Goal: Task Accomplishment & Management: Complete application form

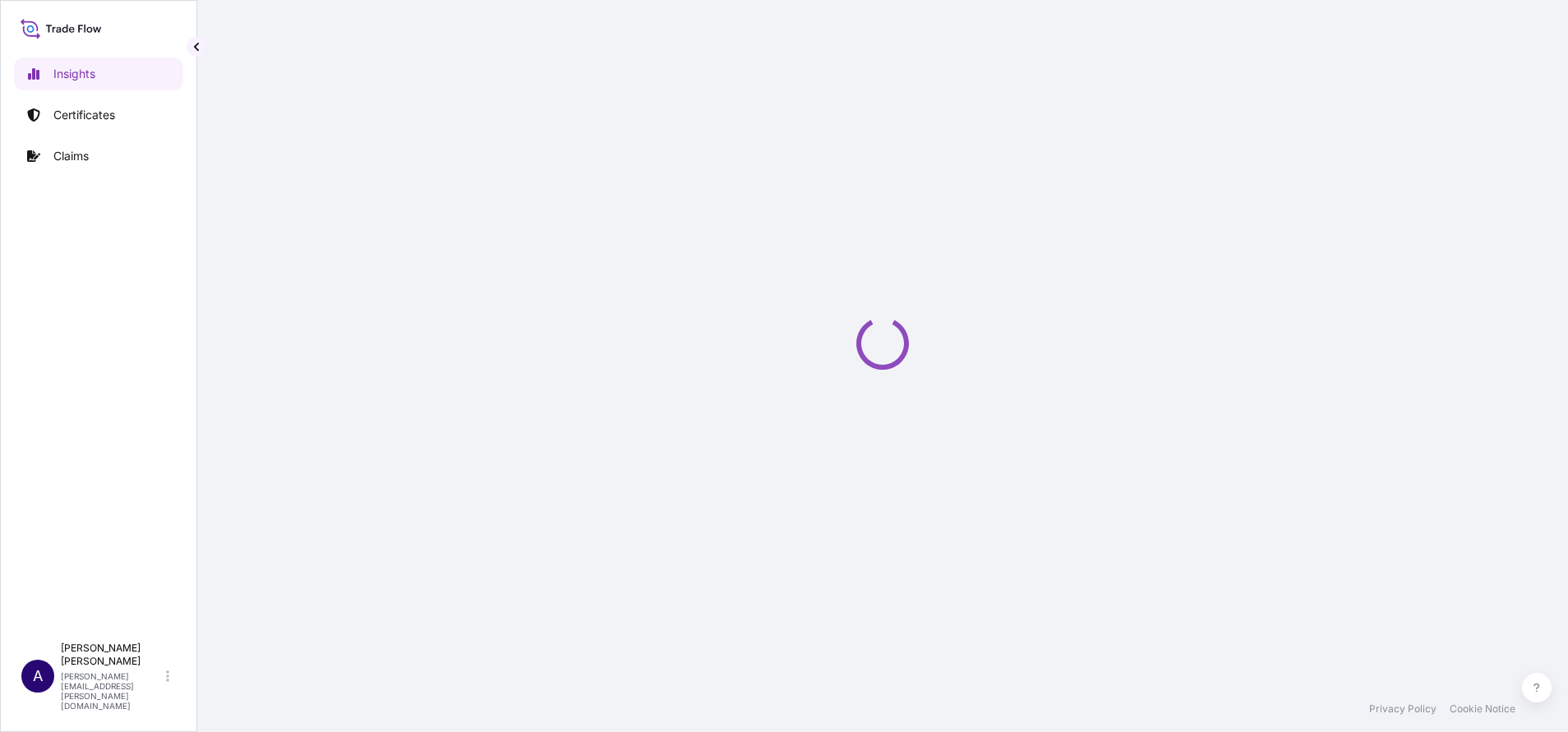
select select "2025"
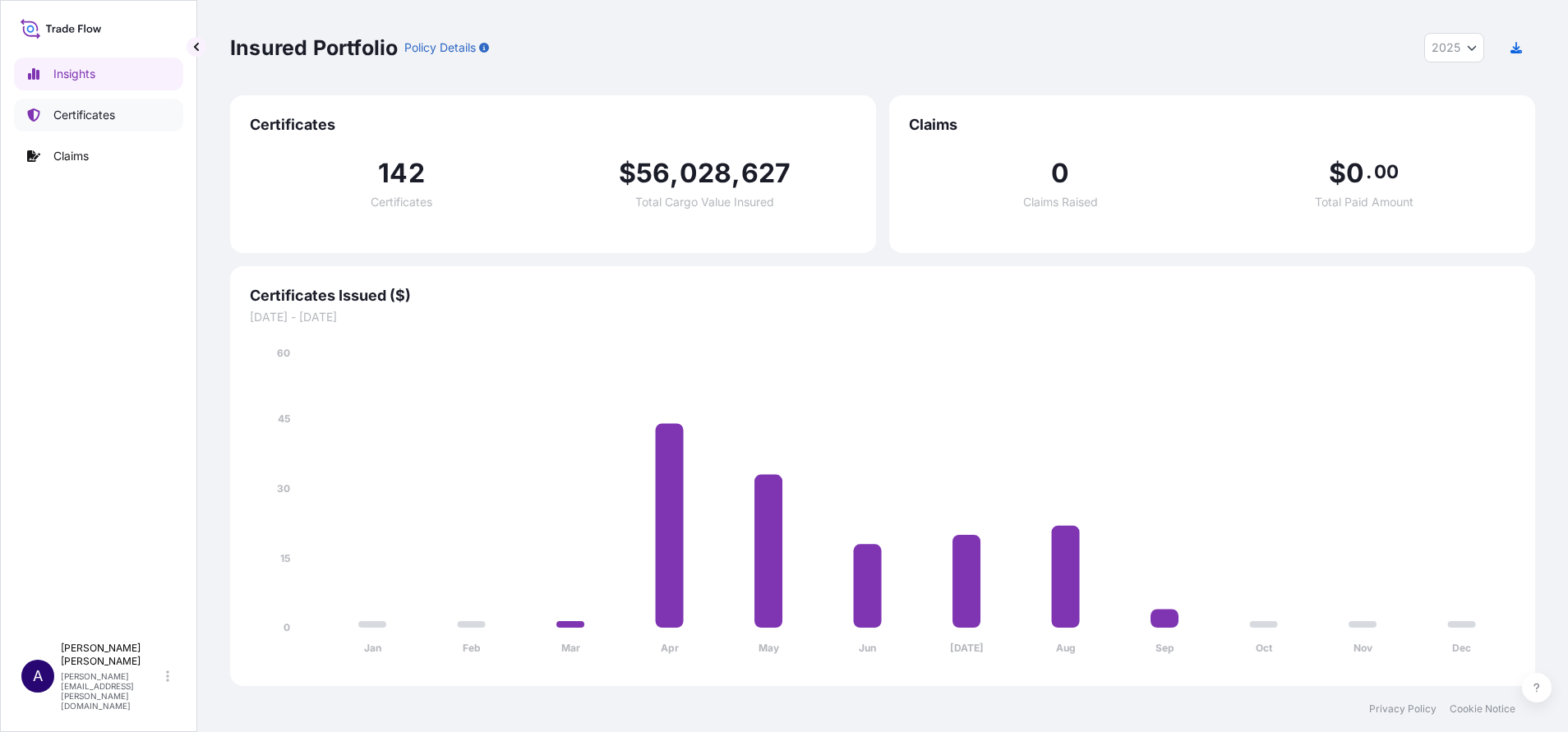
click at [115, 120] on p "Certificates" at bounding box center [83, 115] width 62 height 16
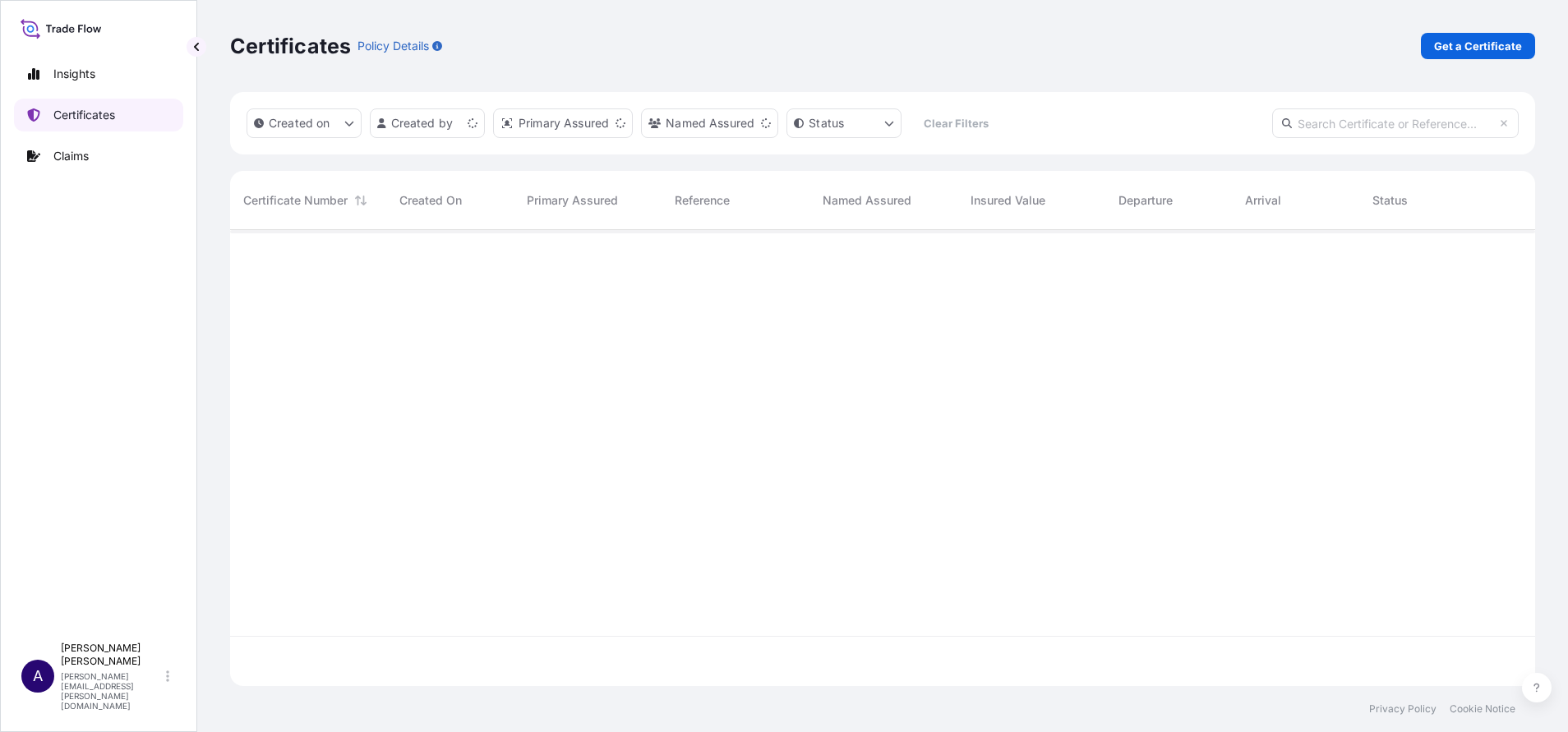
scroll to position [446, 1286]
click at [1487, 39] on p "Get a Certificate" at bounding box center [1477, 45] width 88 height 16
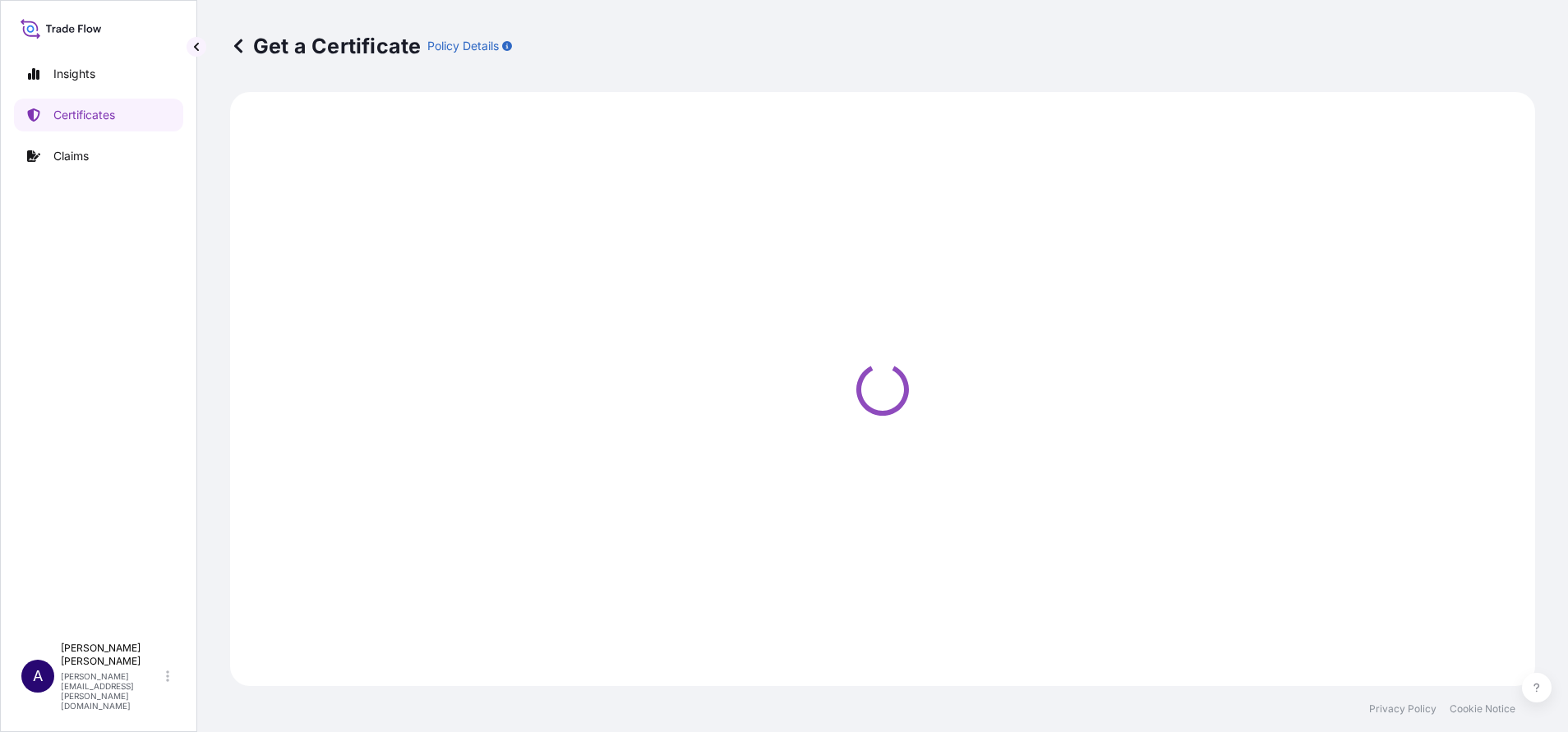
select select "Sea"
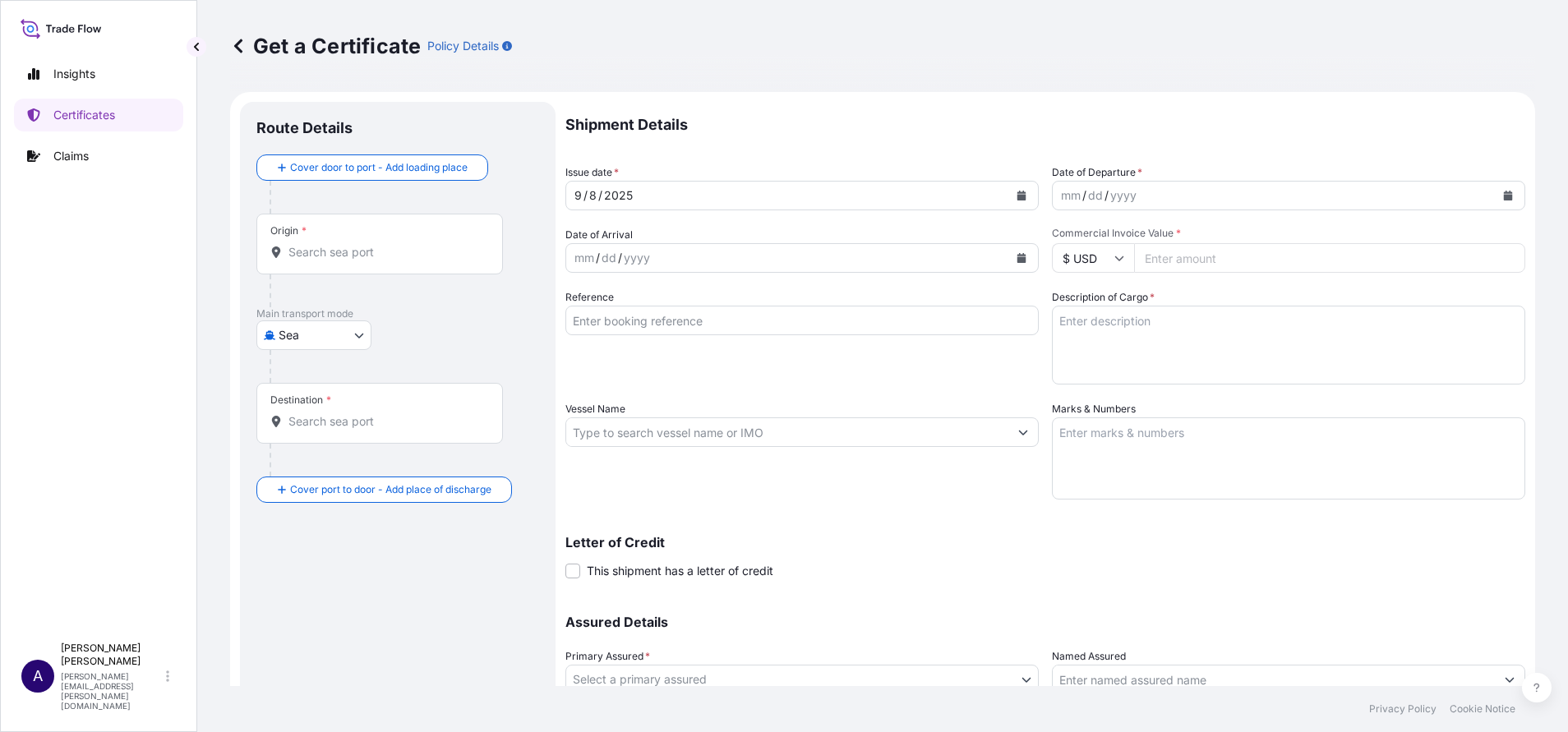
click at [320, 259] on input "Origin *" at bounding box center [385, 252] width 194 height 16
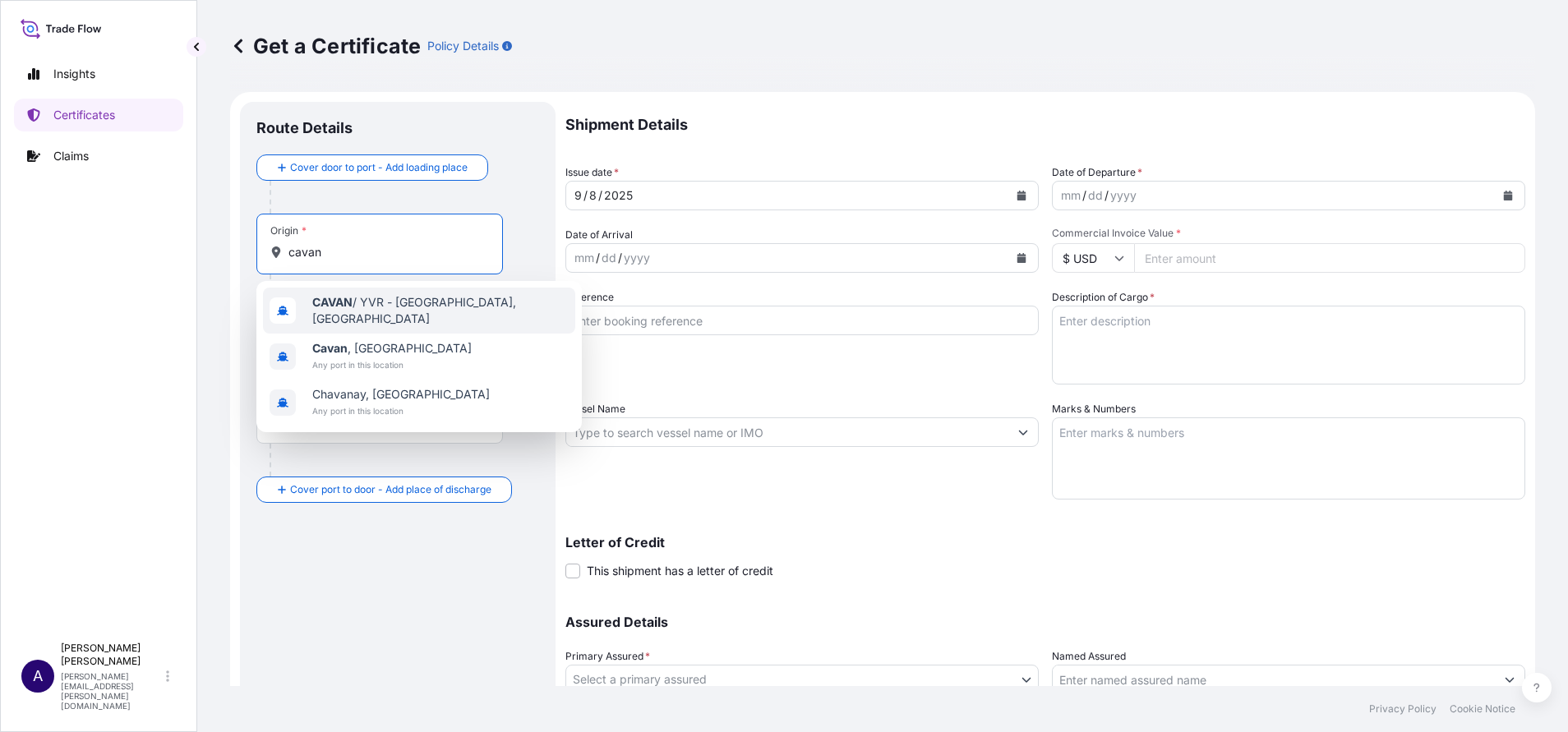
click at [437, 307] on span "CAVAN / YVR - [GEOGRAPHIC_DATA], [GEOGRAPHIC_DATA]" at bounding box center [440, 311] width 257 height 33
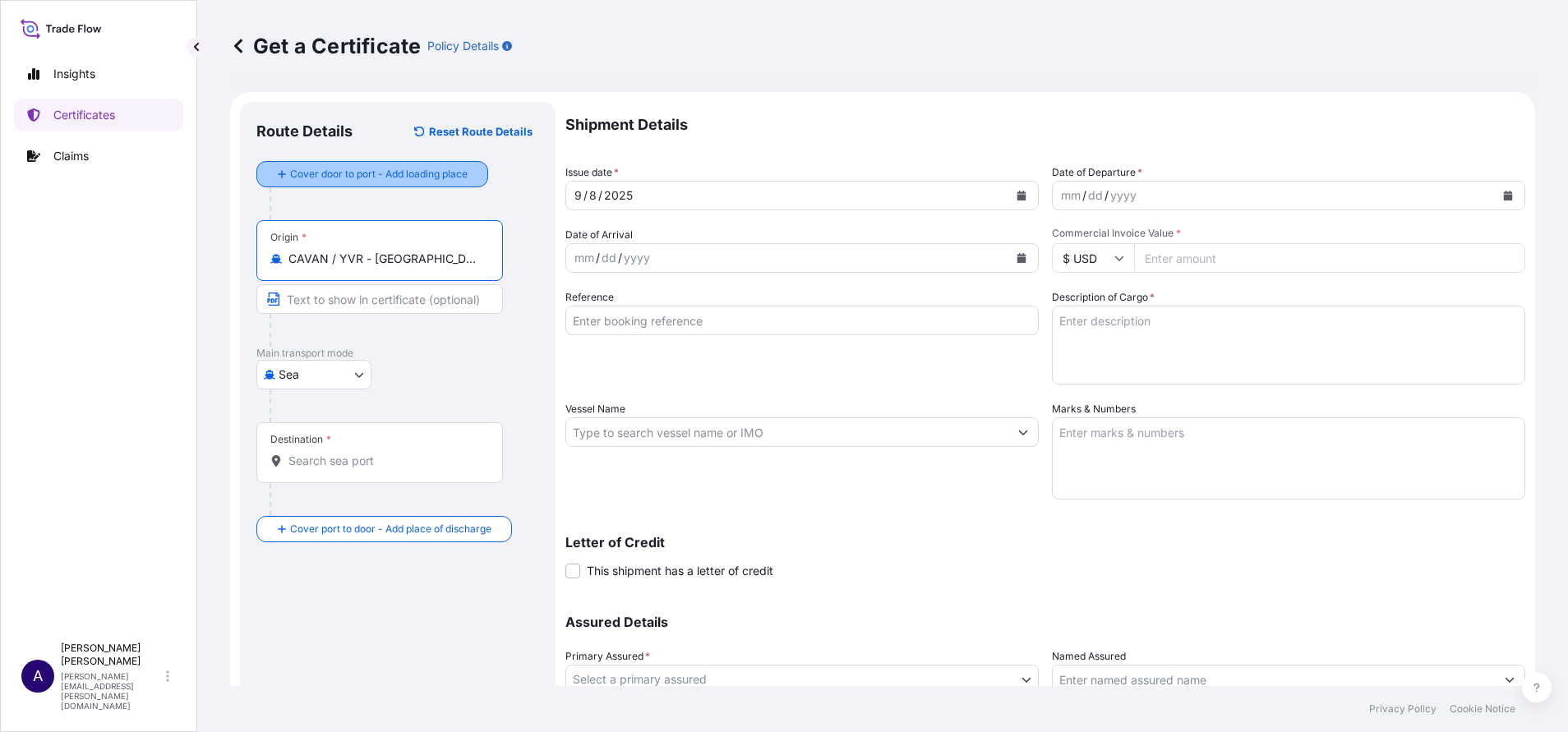
type input "CAVAN / YVR - [GEOGRAPHIC_DATA], [GEOGRAPHIC_DATA]"
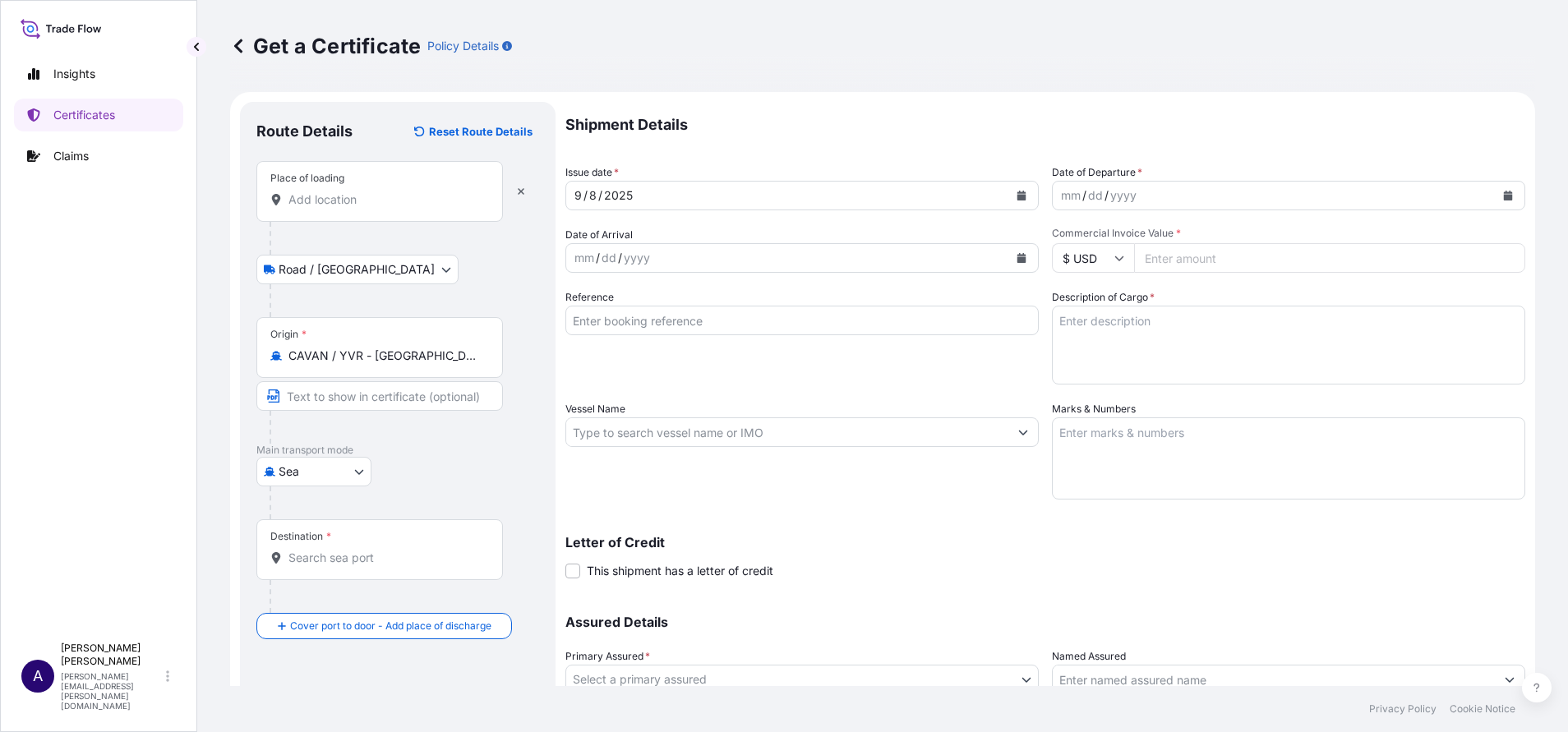
click at [314, 206] on input "Place of loading" at bounding box center [385, 199] width 194 height 16
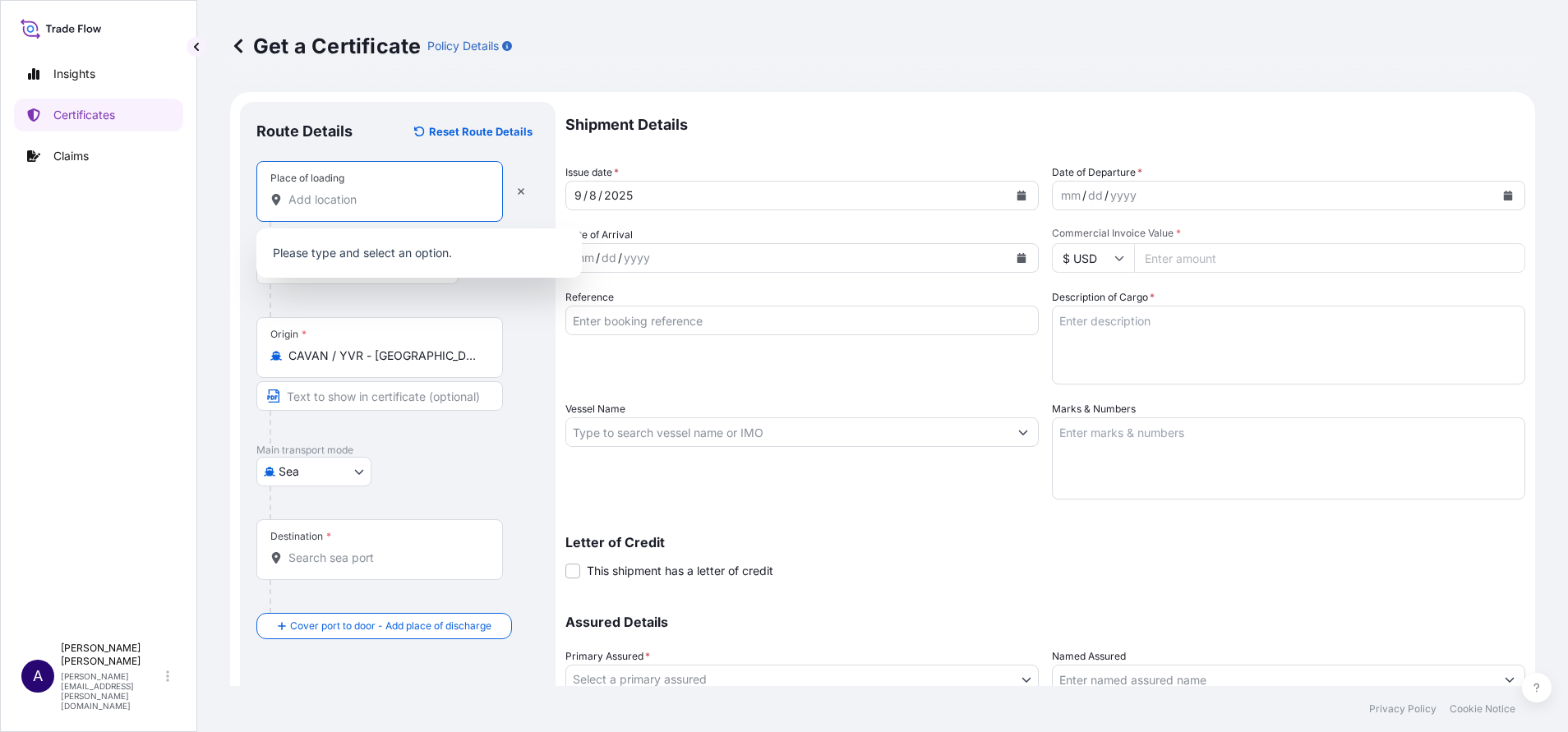
paste input "Edmonton, AB, Canada"
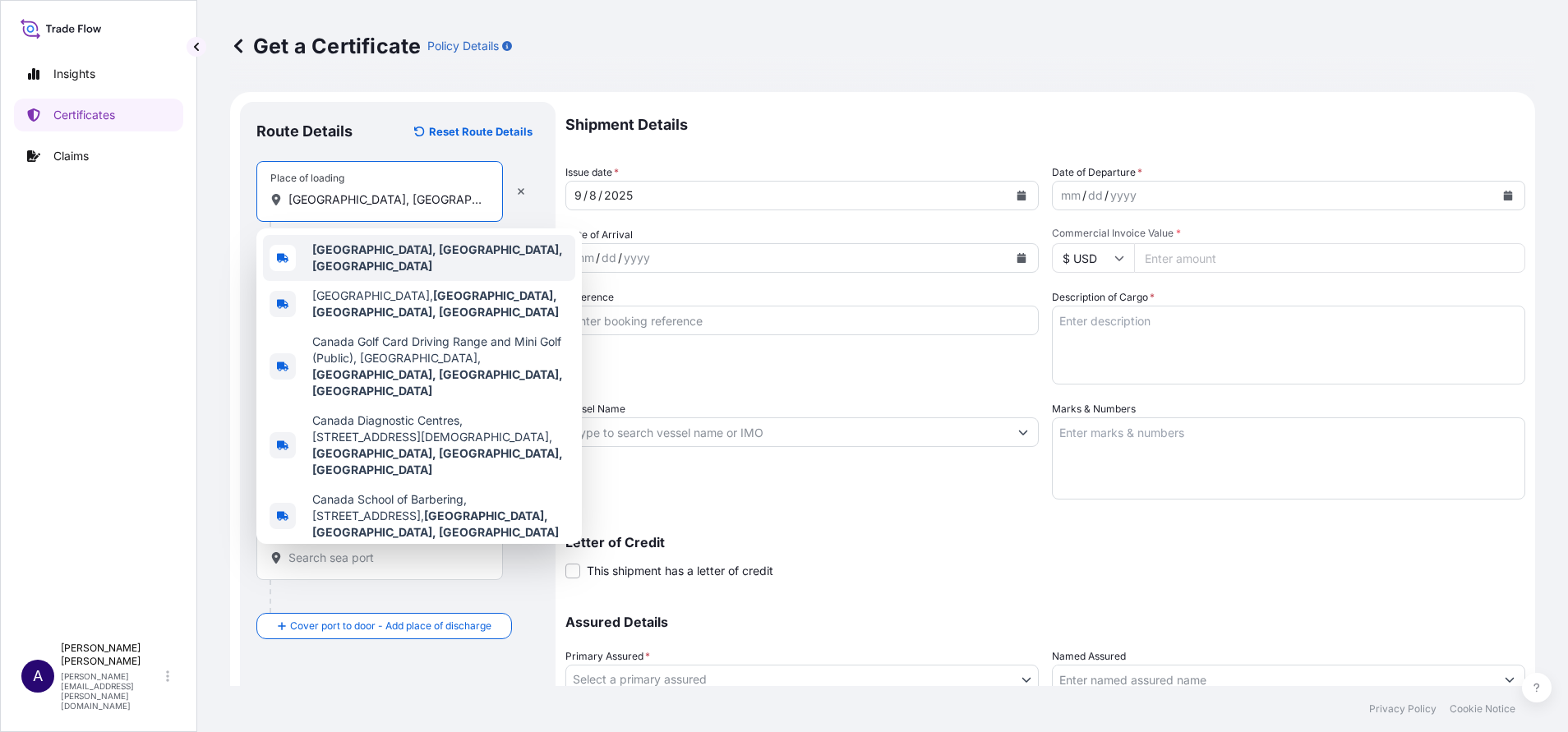
click at [370, 264] on div "Edmonton, AB, Canada" at bounding box center [419, 258] width 312 height 46
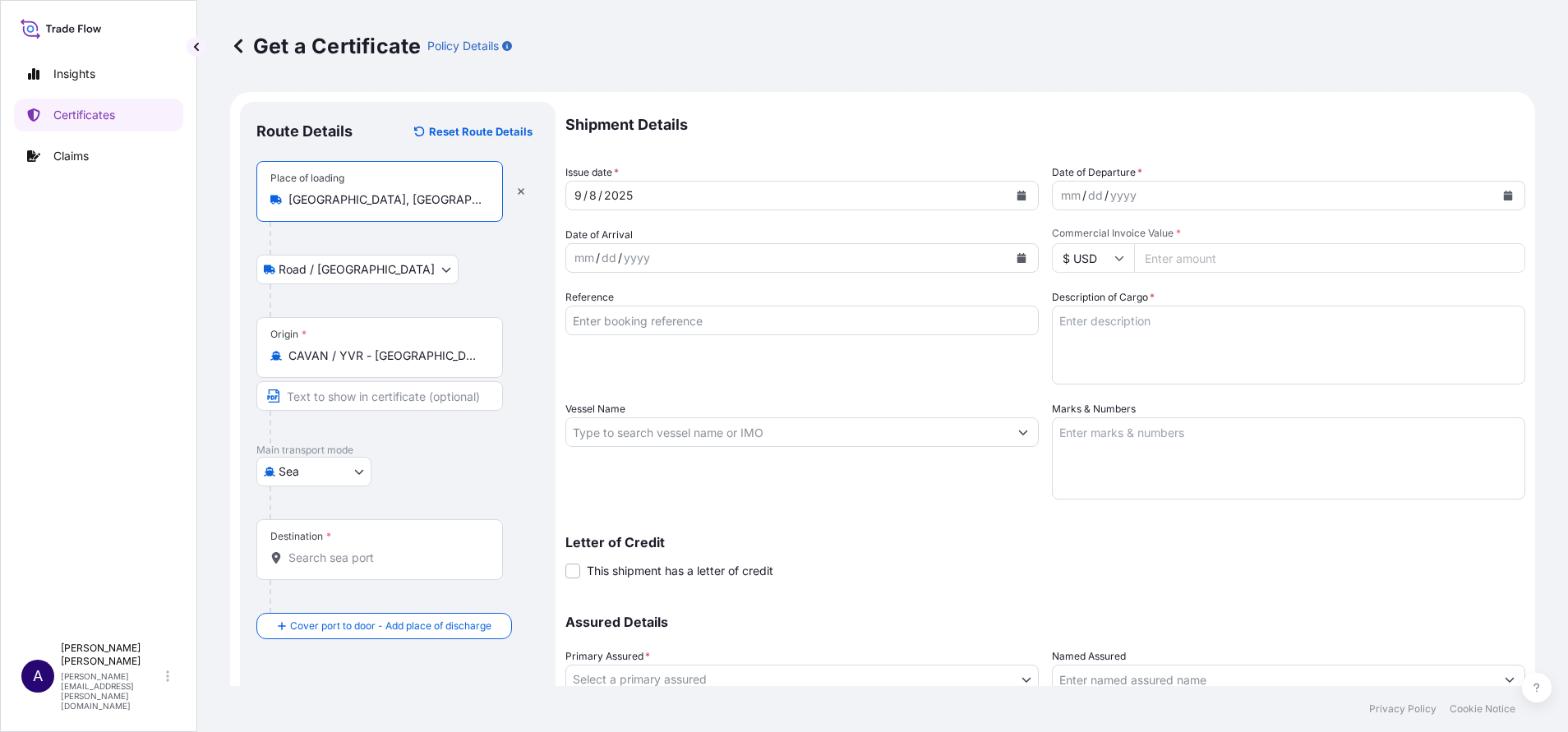
type input "Edmonton, AB, Canada"
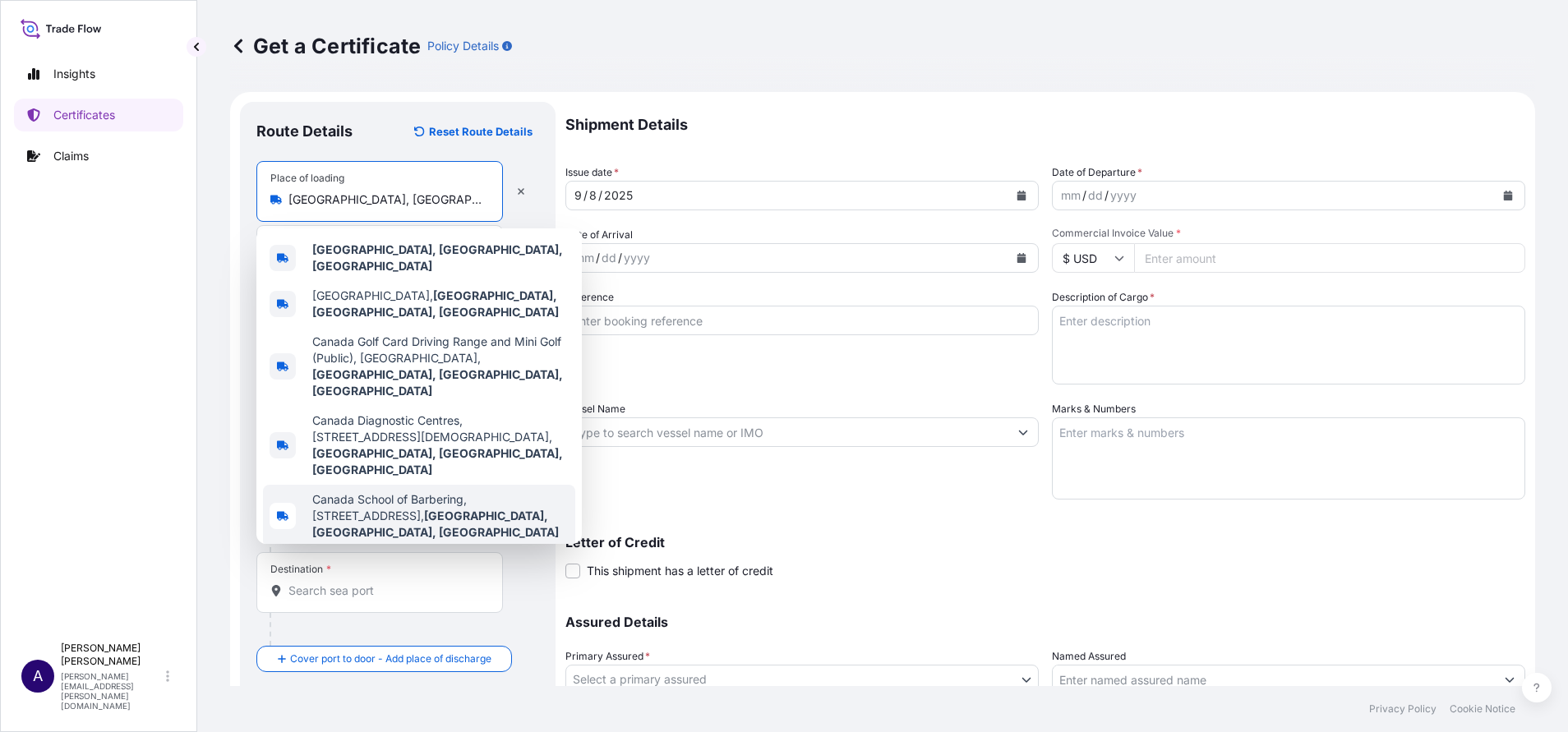
click at [353, 601] on div "Destination *" at bounding box center [380, 582] width 246 height 61
click at [353, 599] on input "Destination *" at bounding box center [385, 590] width 194 height 16
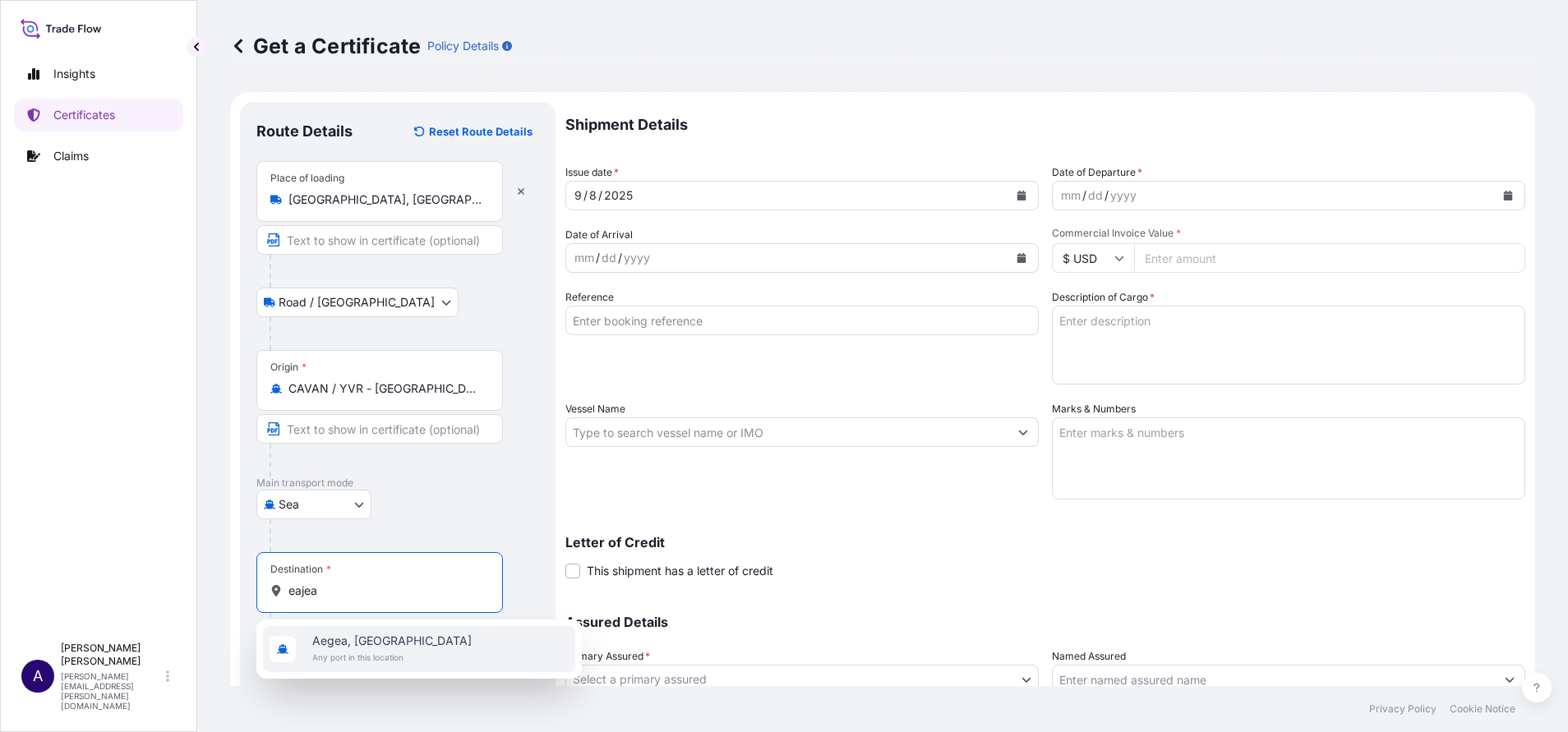
click at [351, 639] on span "Aegea, Greece" at bounding box center [392, 640] width 159 height 16
type input "A"
click at [406, 649] on span "AEJEA - Jebel Ali, United Arab Emirates" at bounding box center [440, 649] width 257 height 33
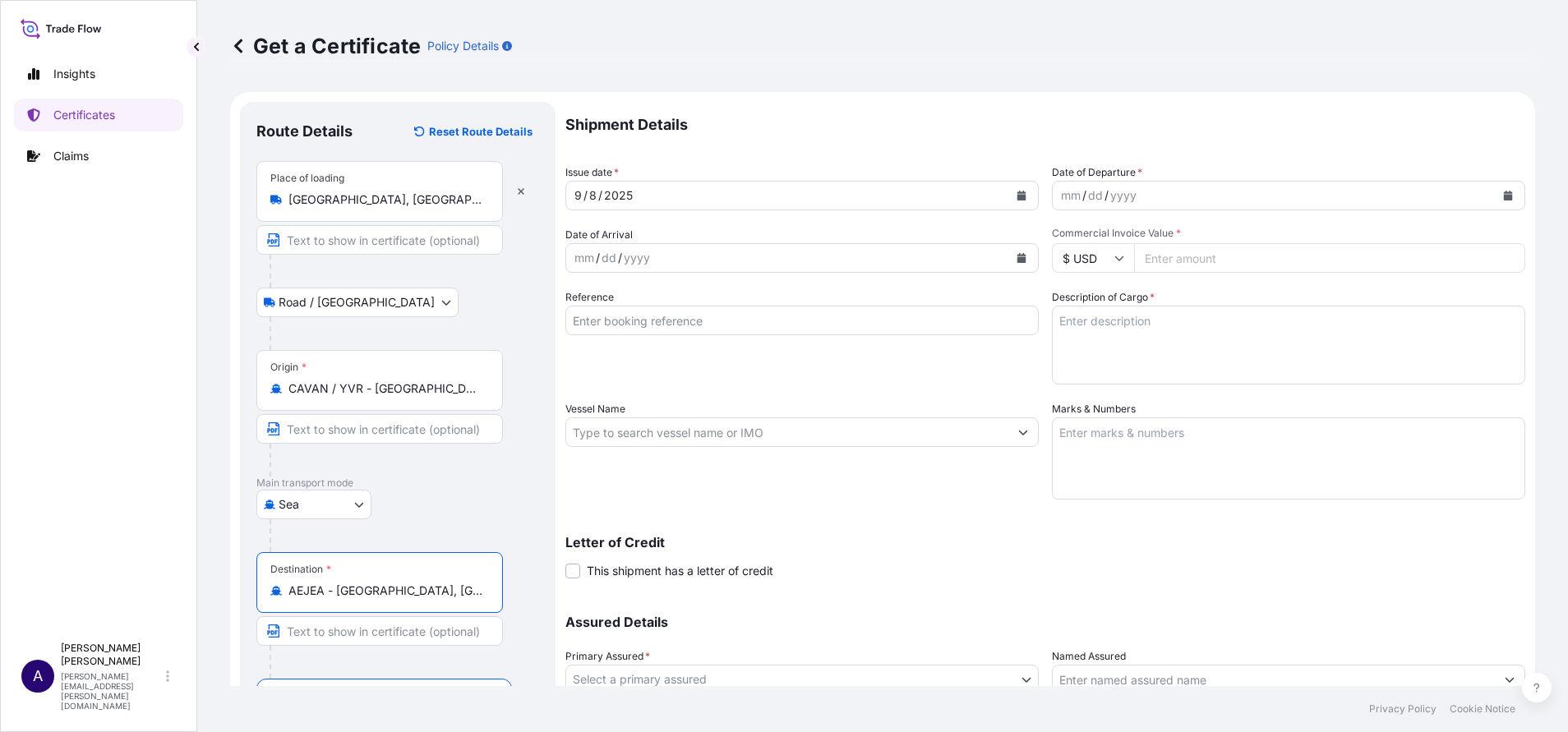
type input "AEJEA - Jebel Ali, United Arab Emirates"
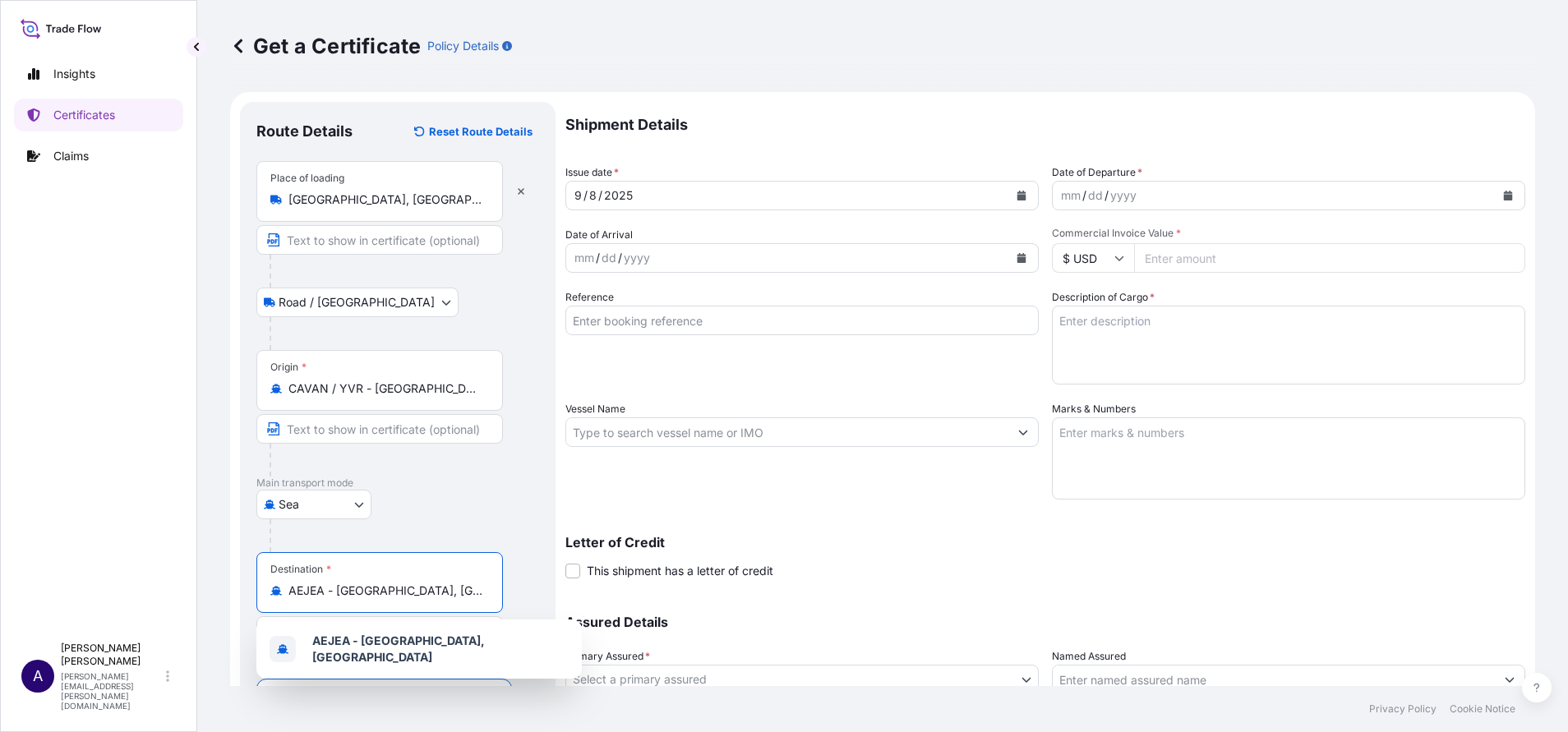
click at [1017, 197] on icon "Calendar" at bounding box center [1022, 195] width 9 height 9
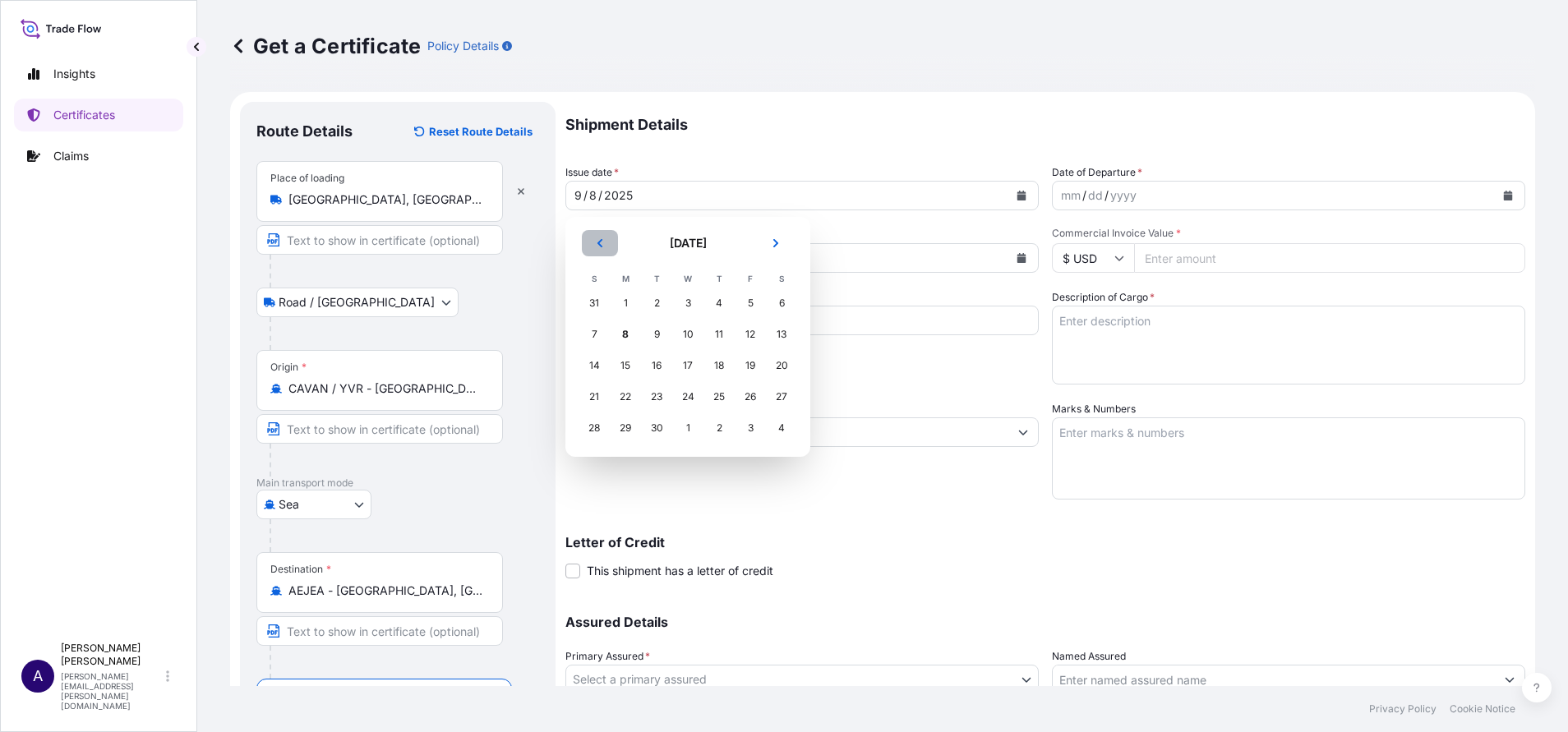
click at [602, 243] on icon "Previous" at bounding box center [599, 243] width 9 height 9
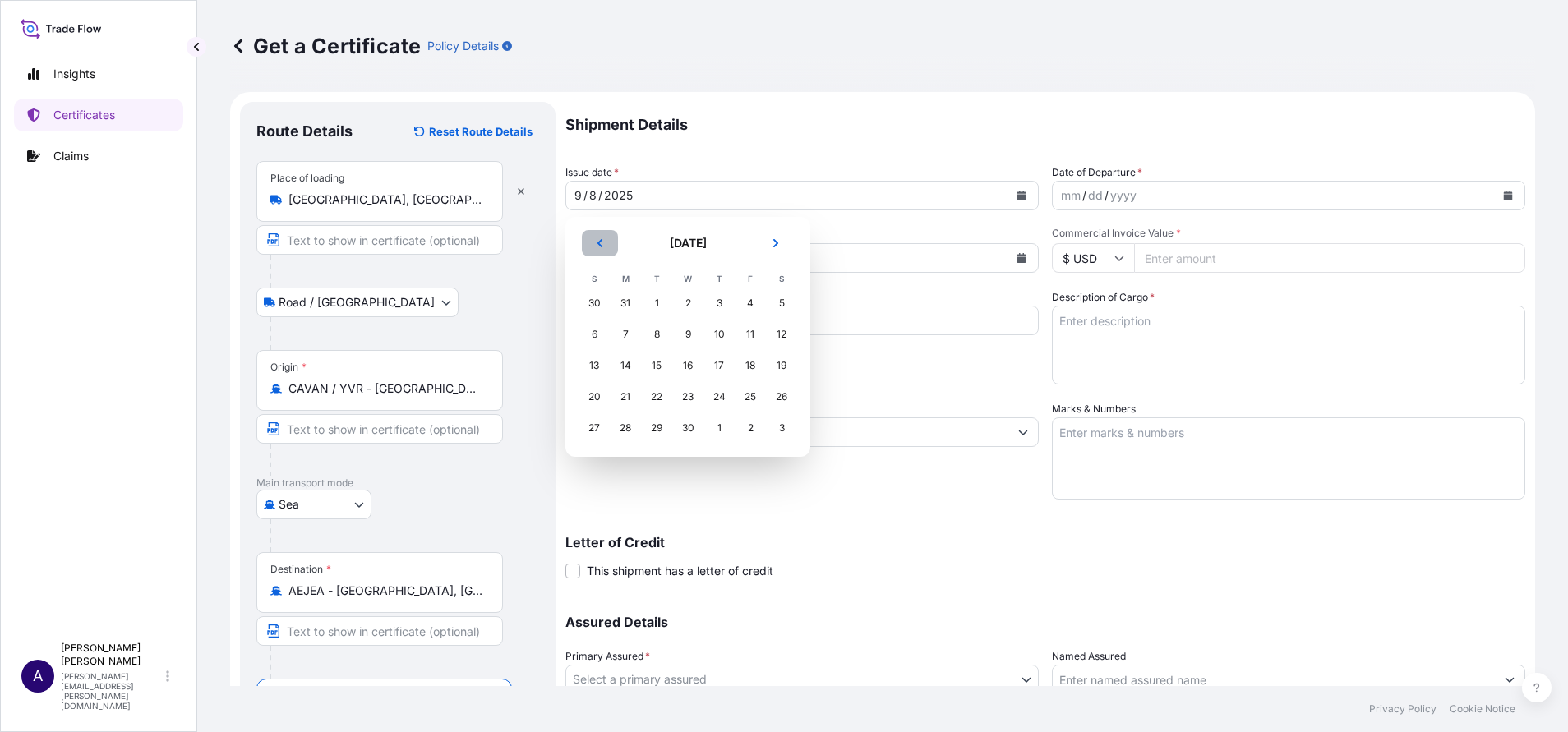
click at [602, 243] on icon "Previous" at bounding box center [599, 243] width 9 height 9
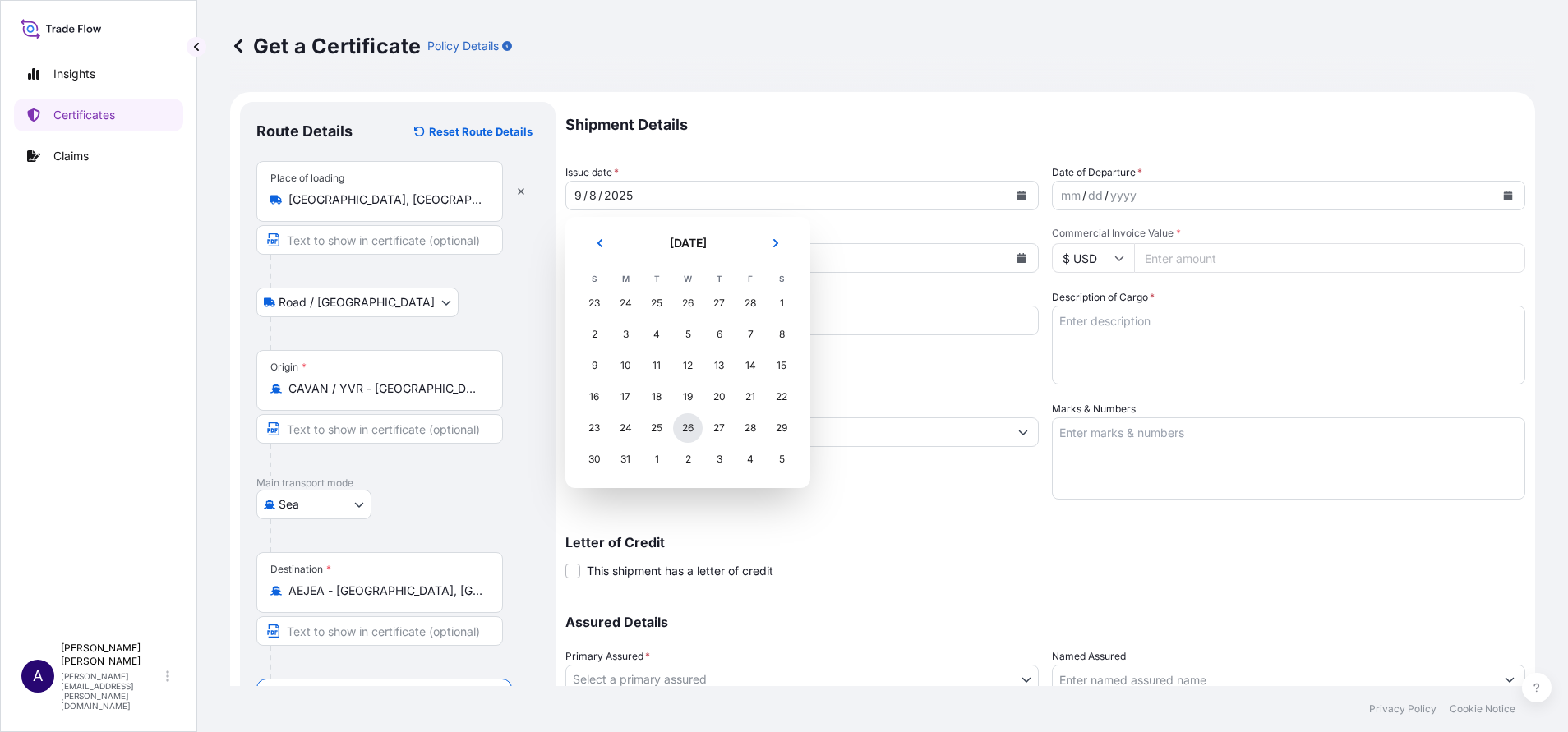
click at [684, 426] on div "26" at bounding box center [687, 428] width 29 height 29
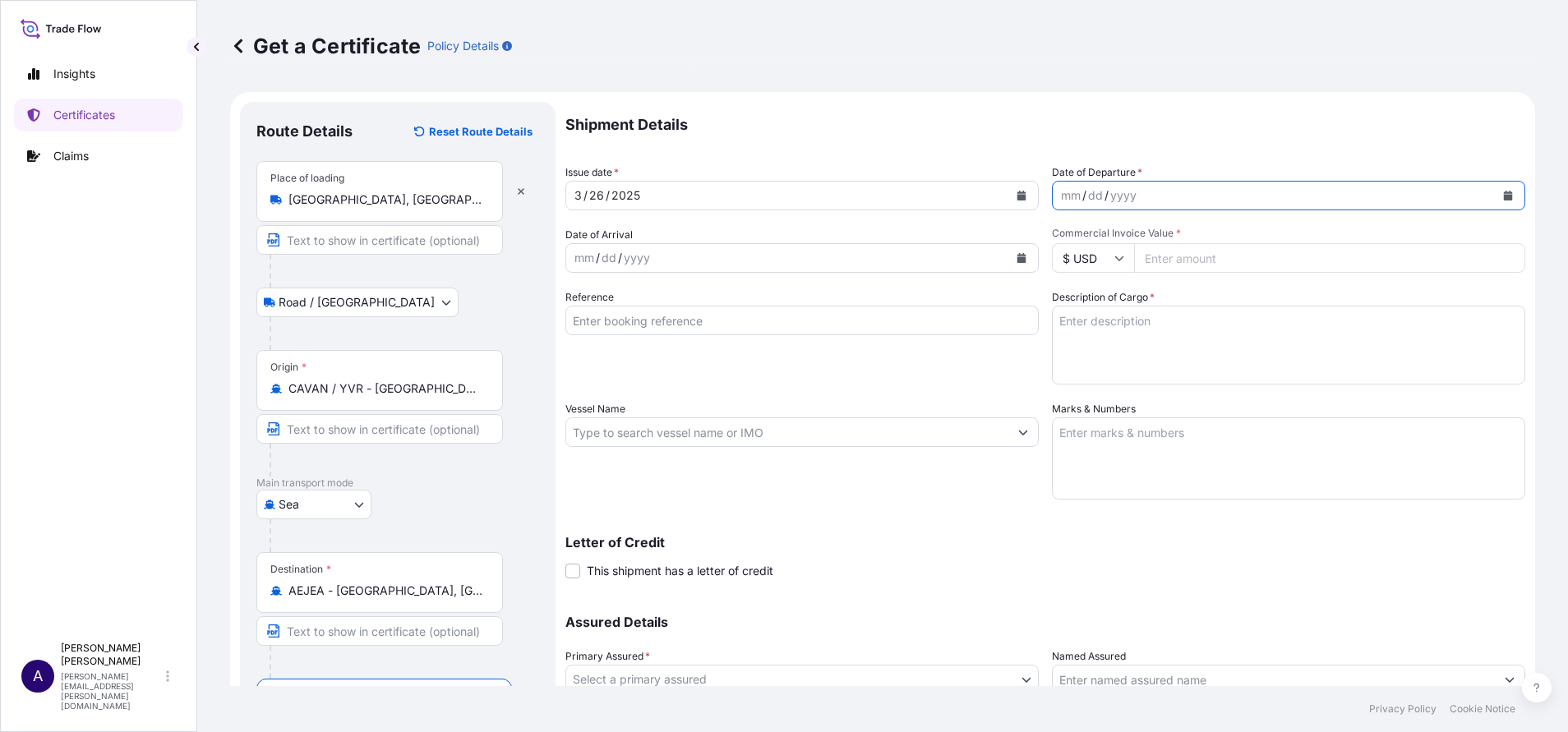
click at [1504, 190] on icon "Calendar" at bounding box center [1508, 195] width 9 height 9
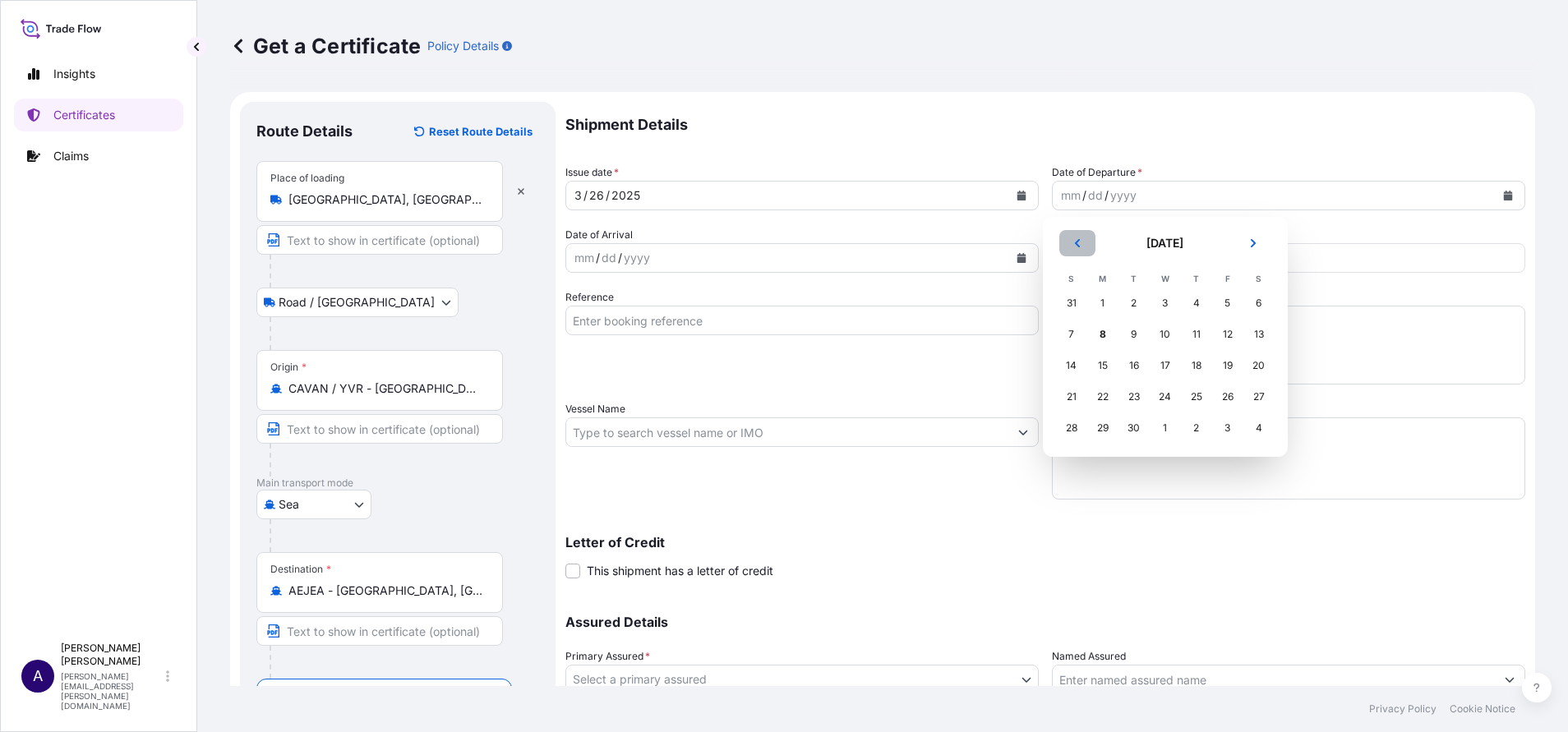
click at [1076, 245] on icon "Previous" at bounding box center [1078, 243] width 9 height 9
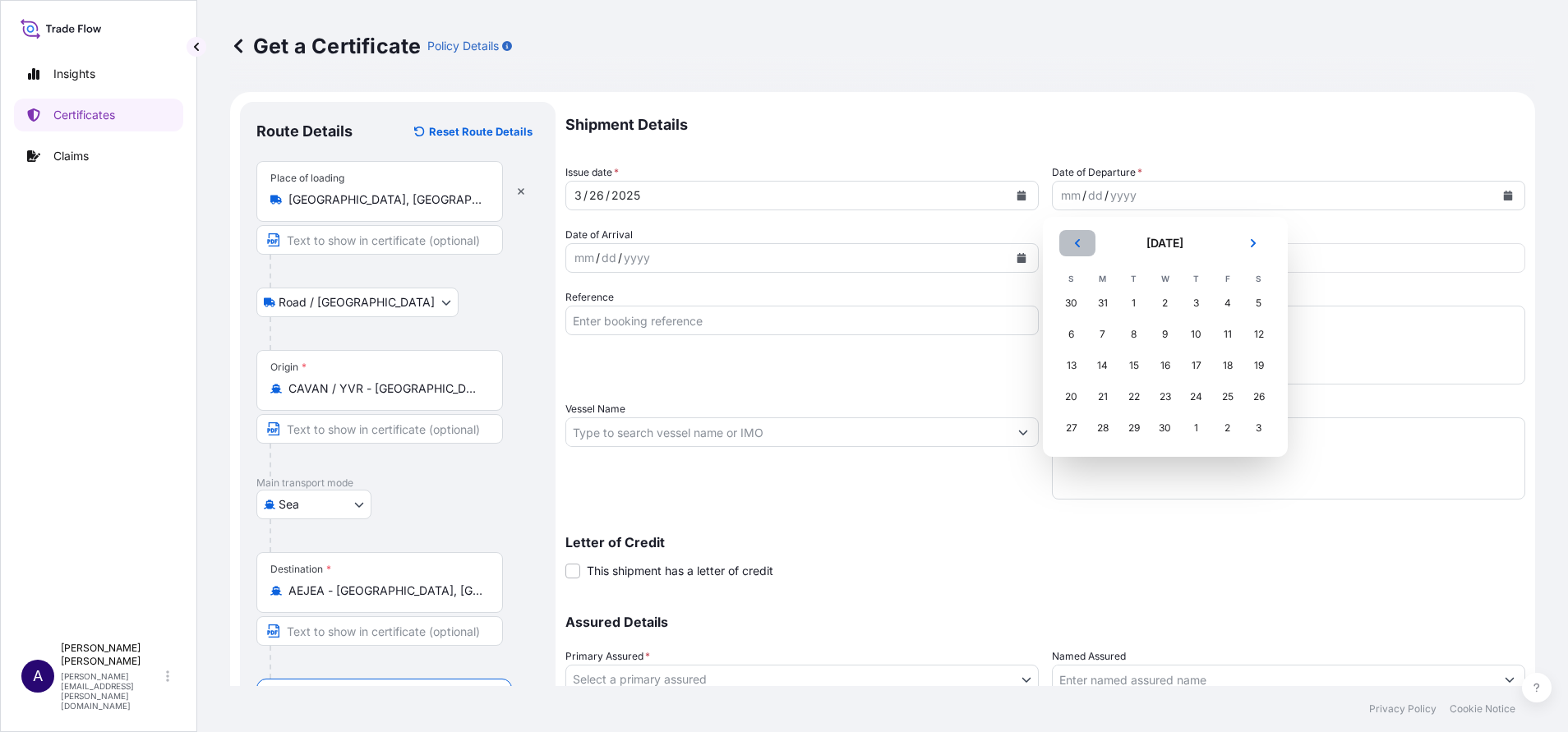
click at [1076, 245] on icon "Previous" at bounding box center [1078, 243] width 9 height 9
click at [1164, 432] on div "26" at bounding box center [1165, 428] width 29 height 29
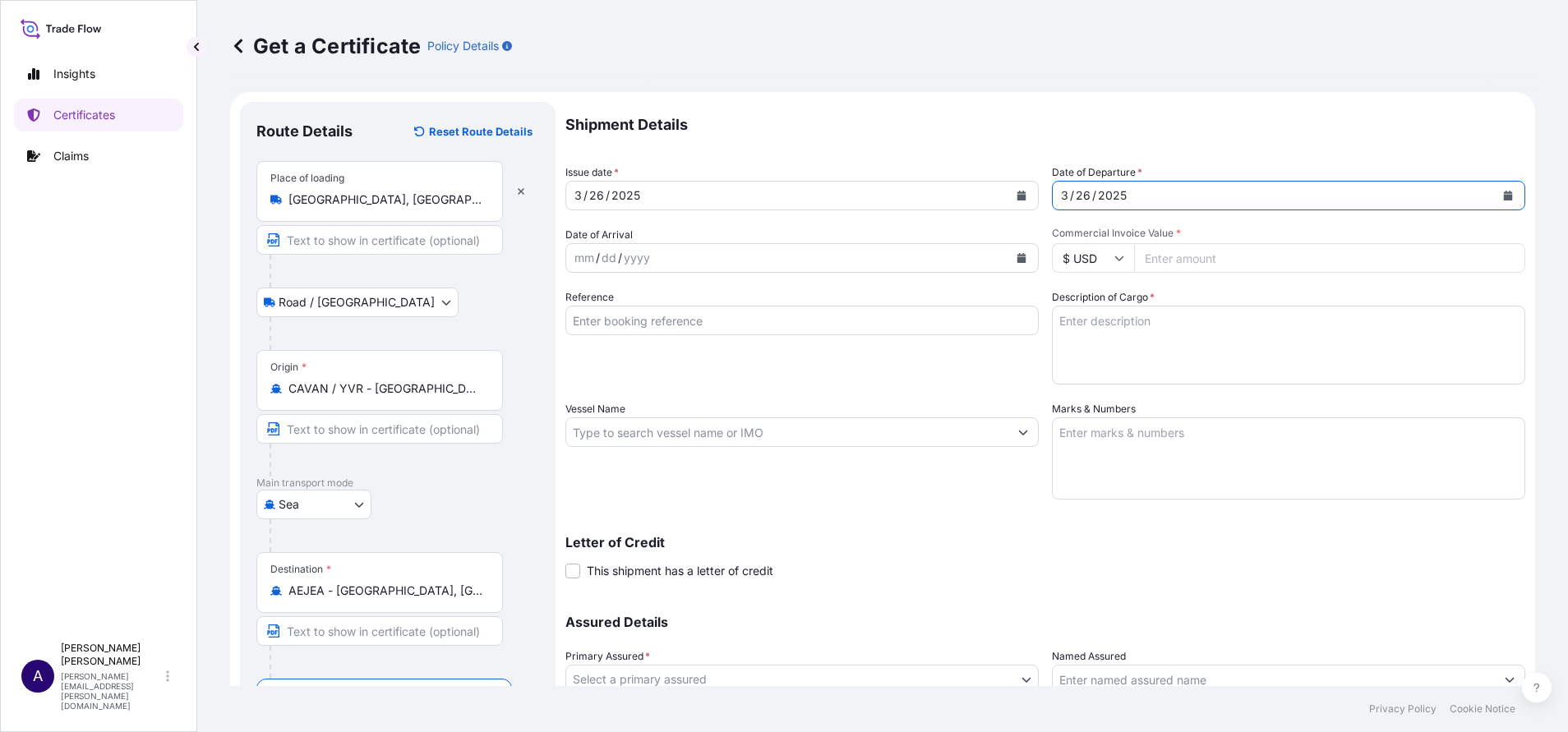
click at [1017, 260] on icon "Calendar" at bounding box center [1022, 258] width 9 height 9
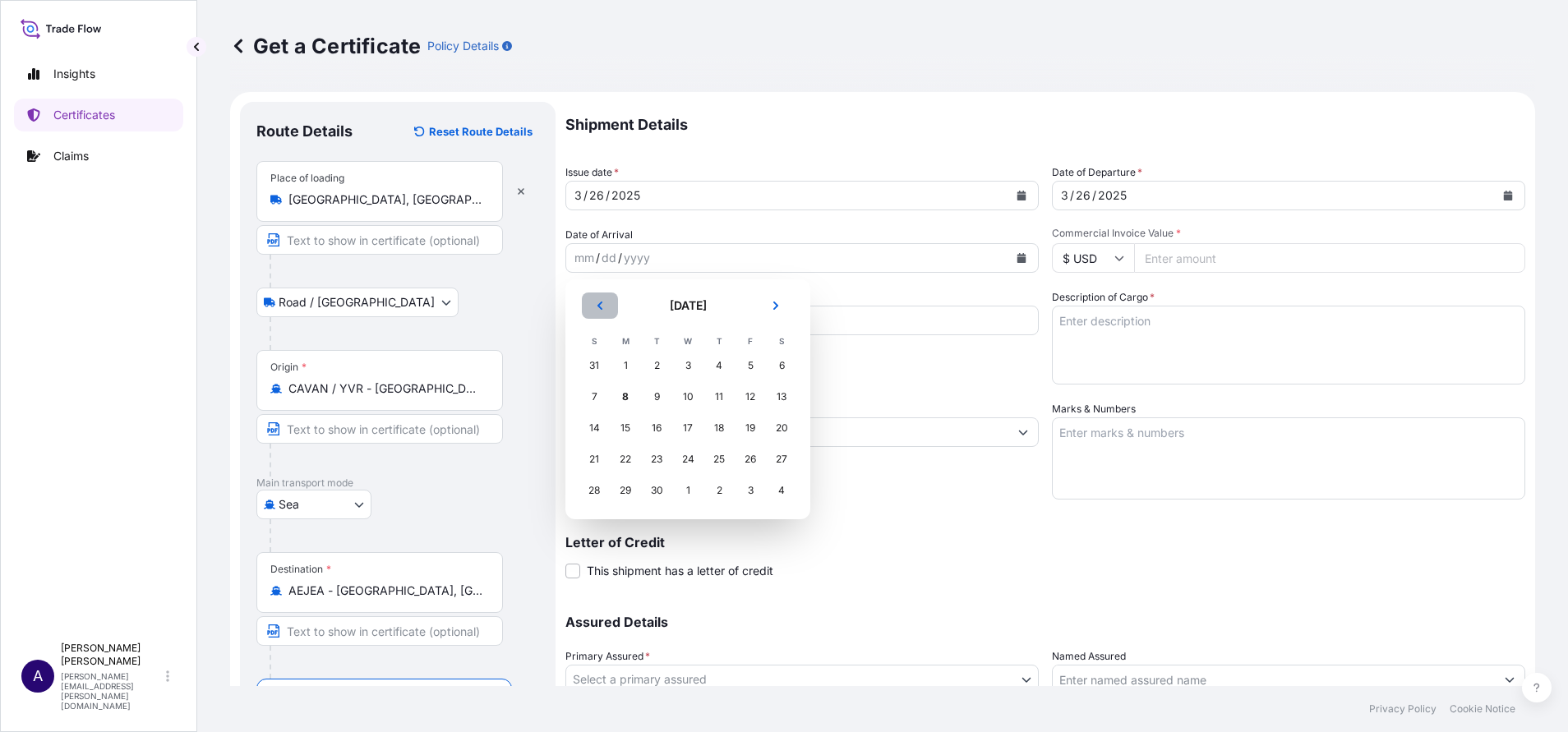
click at [600, 303] on icon "Previous" at bounding box center [599, 306] width 5 height 9
click at [753, 367] on div "2" at bounding box center [750, 366] width 29 height 29
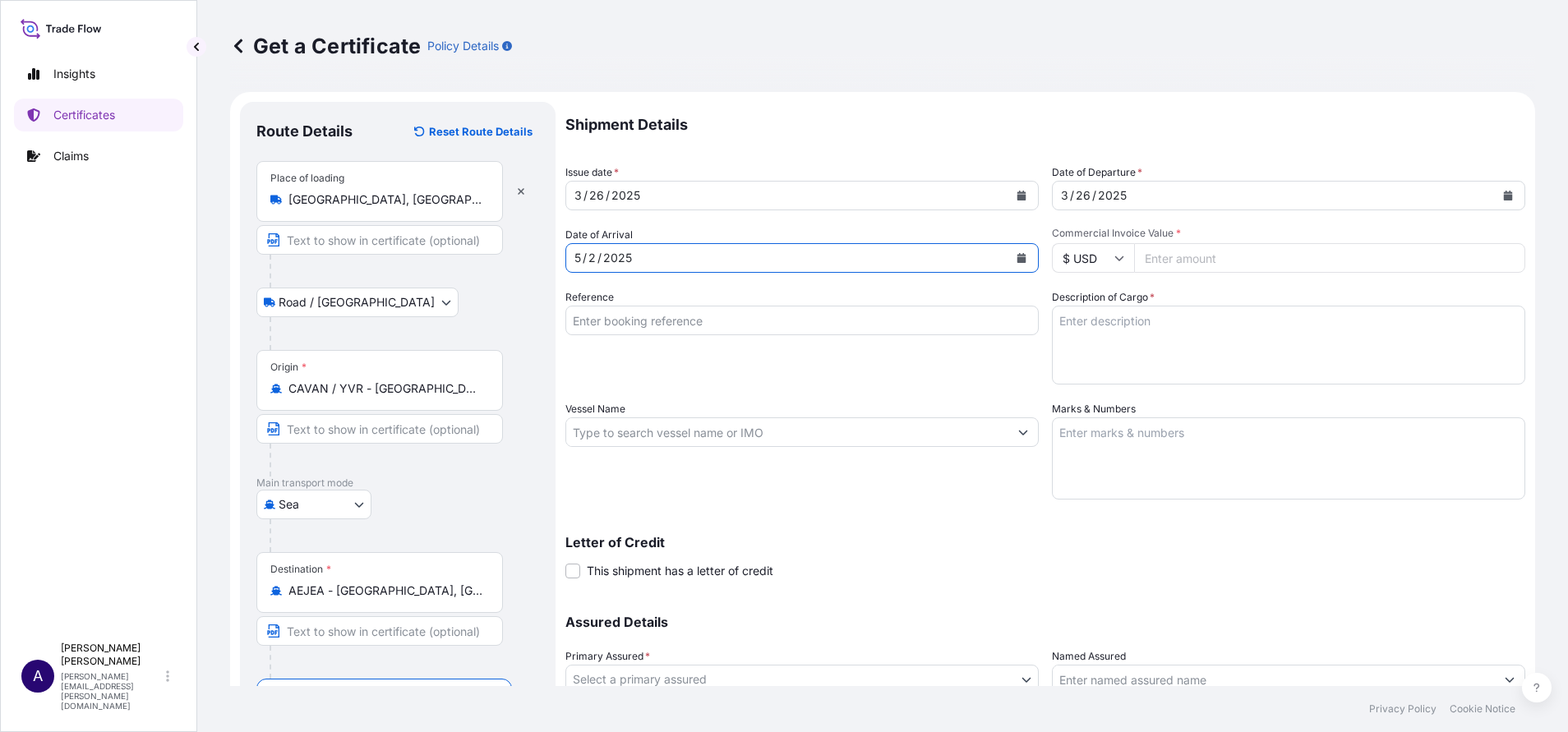
click at [1209, 260] on input "Commercial Invoice Value *" at bounding box center [1329, 258] width 391 height 29
paste input "47077.69"
type input "47077.69"
click at [801, 323] on input "Reference" at bounding box center [802, 320] width 473 height 29
click at [833, 322] on input "Reference" at bounding box center [802, 320] width 473 height 29
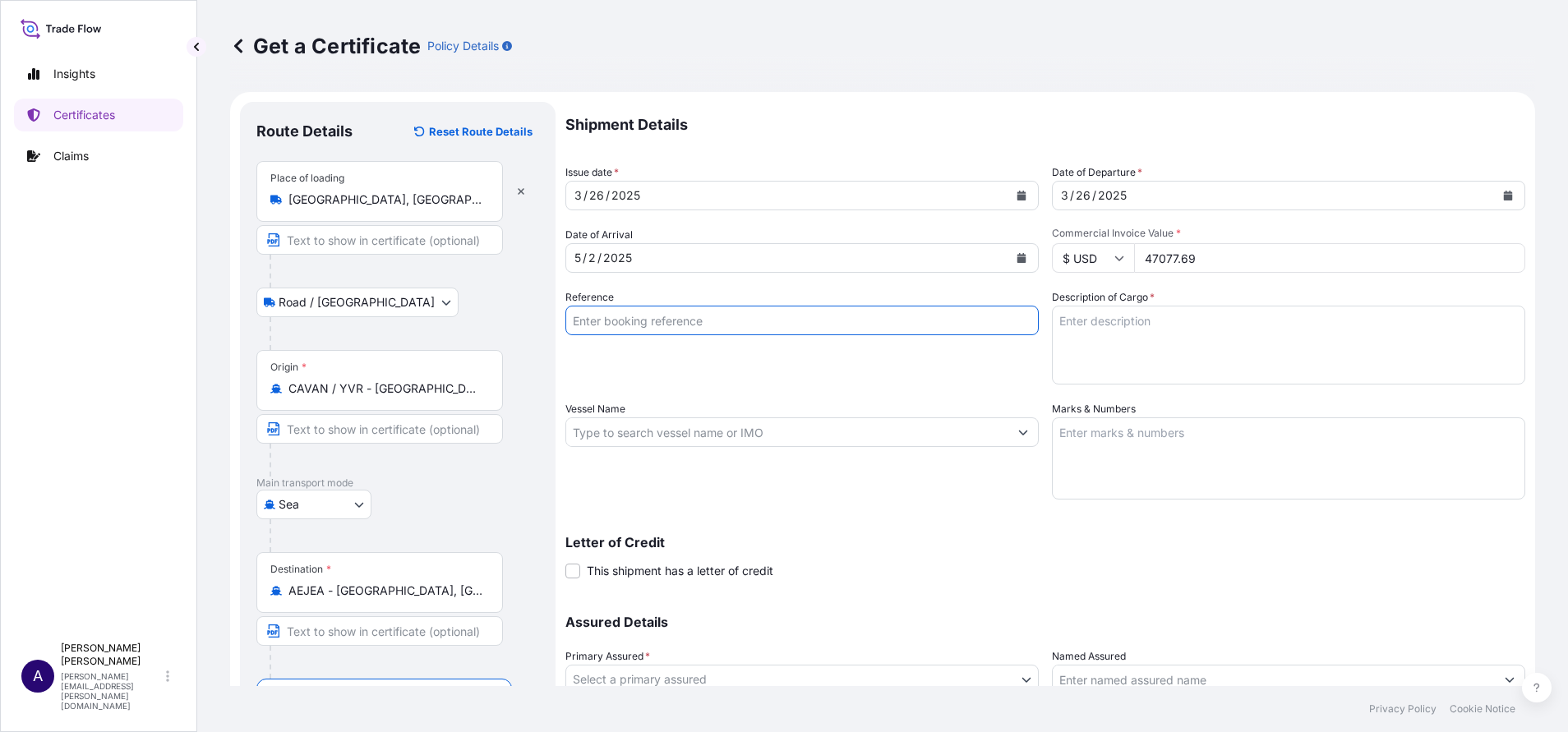
paste input "6410041830"
type input "6410041830"
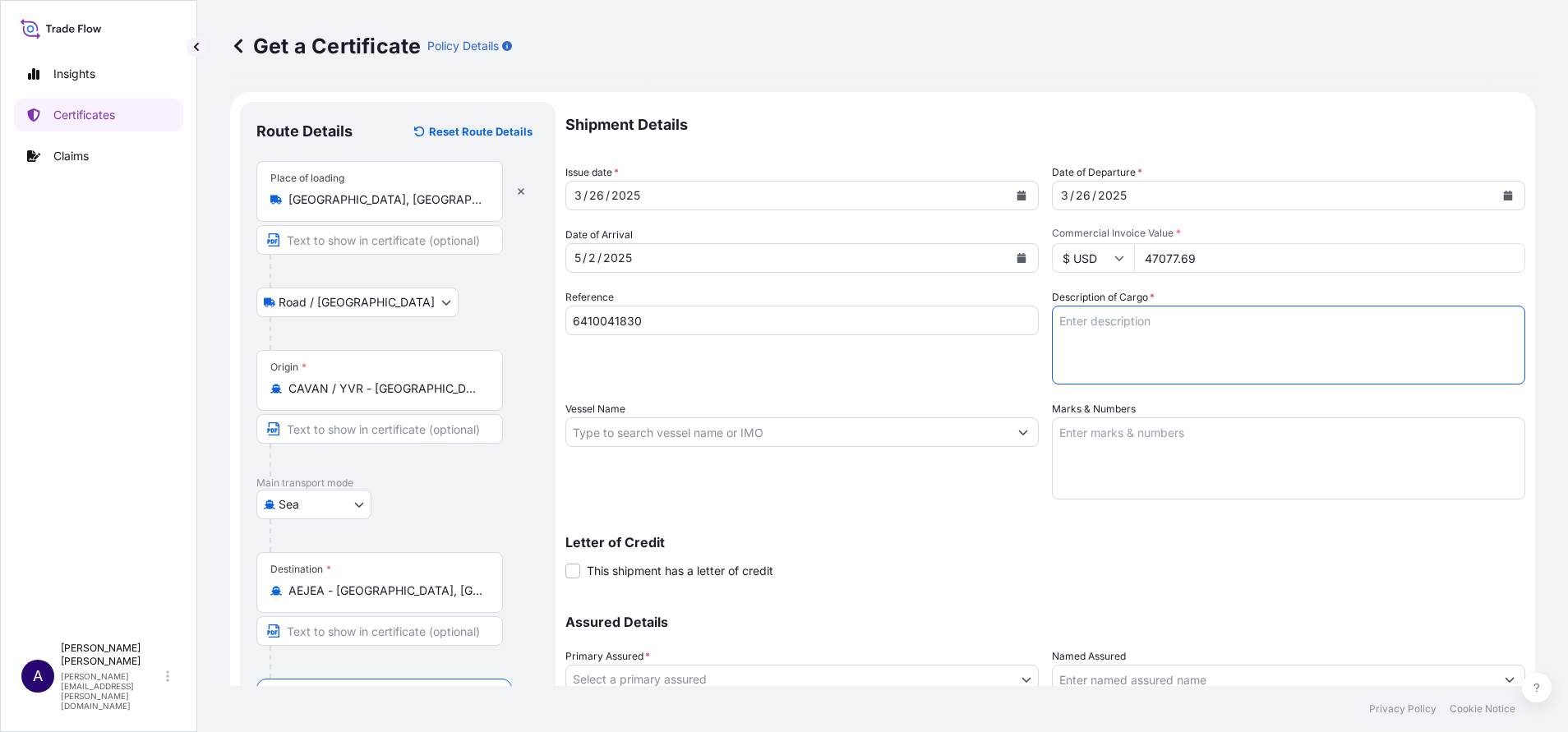
click at [1140, 339] on textarea "Description of Cargo *" at bounding box center [1289, 345] width 473 height 79
click at [1079, 345] on textarea "Description of Cargo *" at bounding box center [1289, 345] width 473 height 79
paste textarea ""4X40' CONTAINERS - DOUBLE RECLEANED OATS (ANIMAL FEED) - BULK (99.530 MT)""
type textarea ""4X40' CONTAINERS - DOUBLE RECLEANED OATS (ANIMAL FEED) - BULK (99.530 MT)""
click at [743, 430] on input "Vessel Name" at bounding box center [787, 432] width 442 height 29
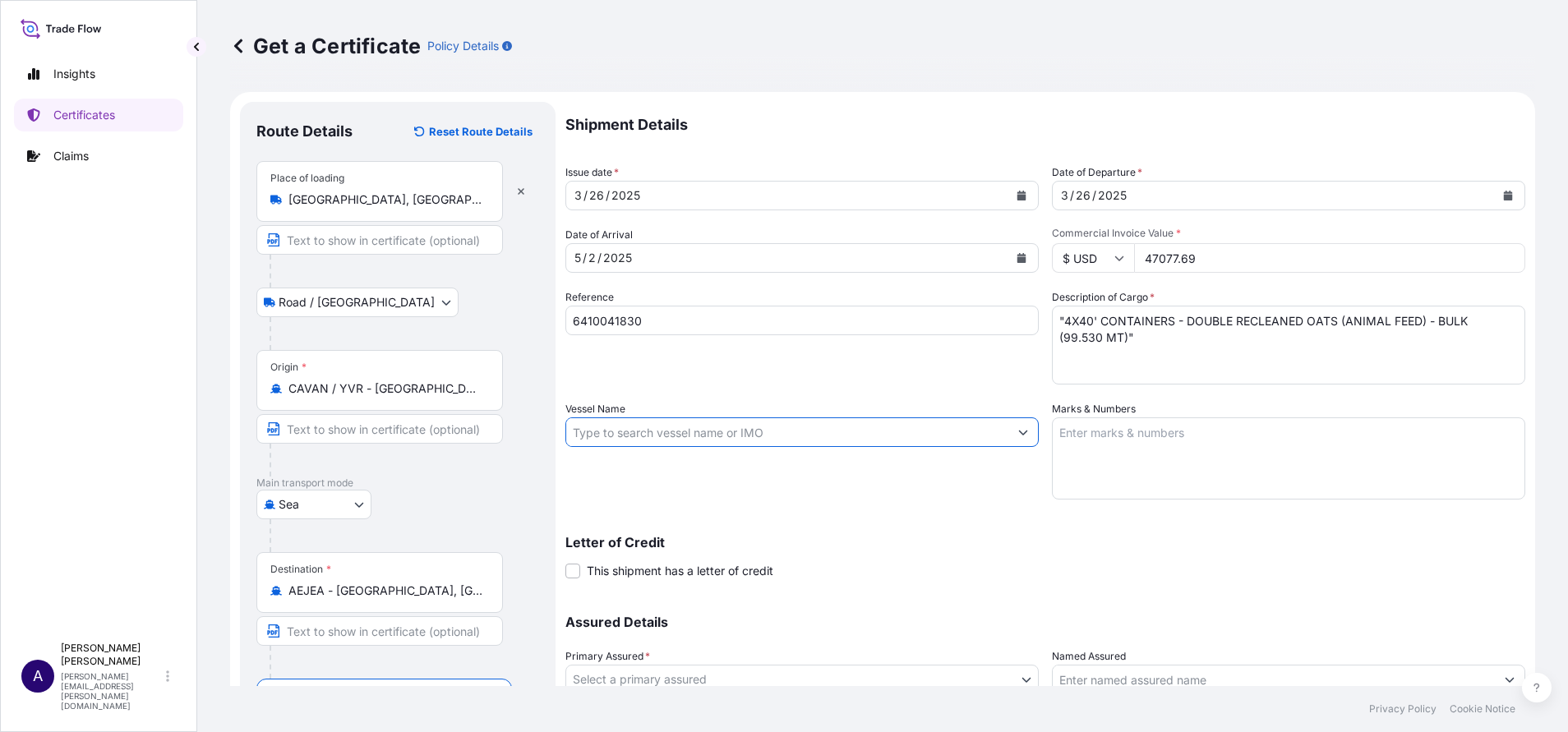
click at [680, 436] on input "Vessel Name" at bounding box center [787, 432] width 442 height 29
paste input "IAN H"
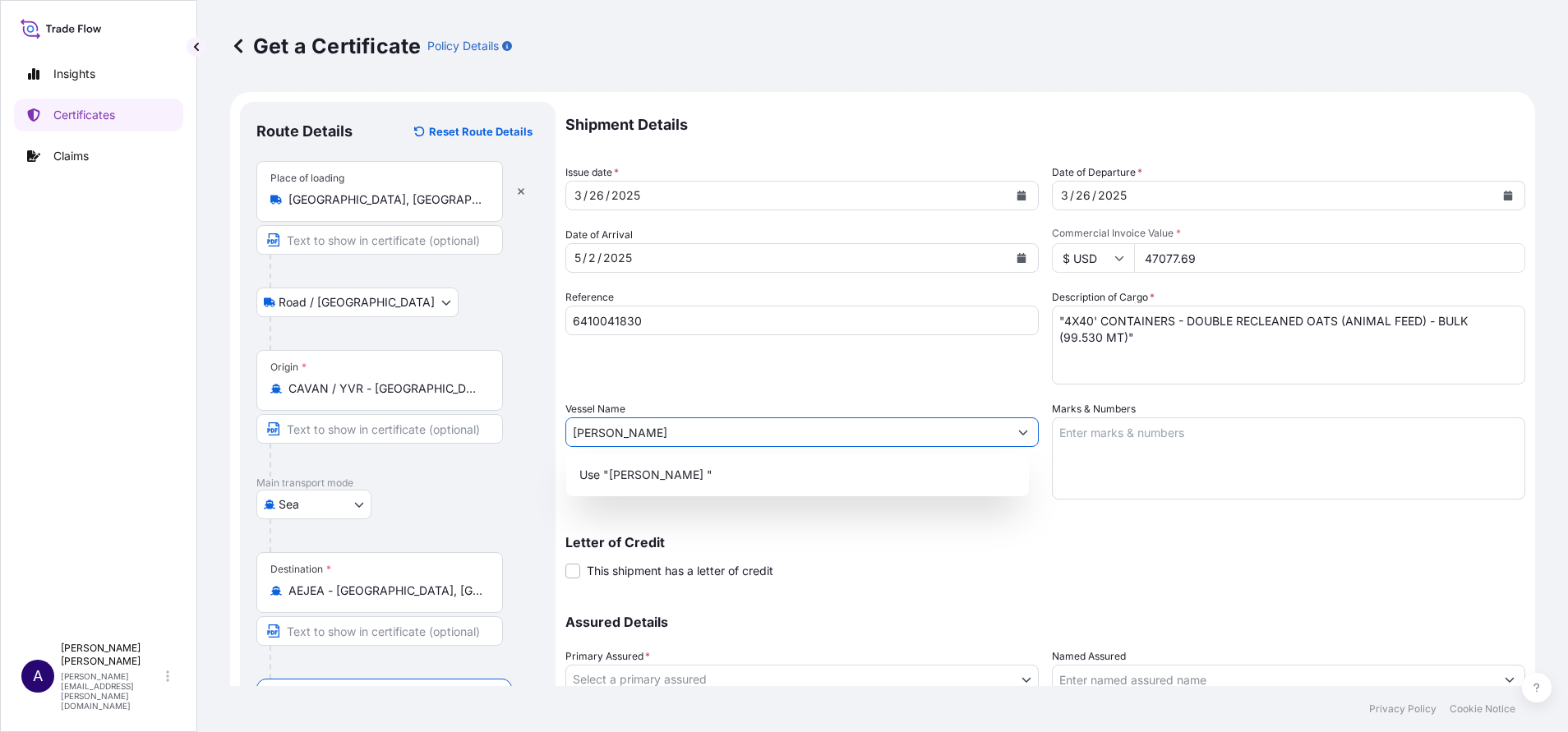
click at [680, 436] on input "IAN H" at bounding box center [787, 432] width 442 height 29
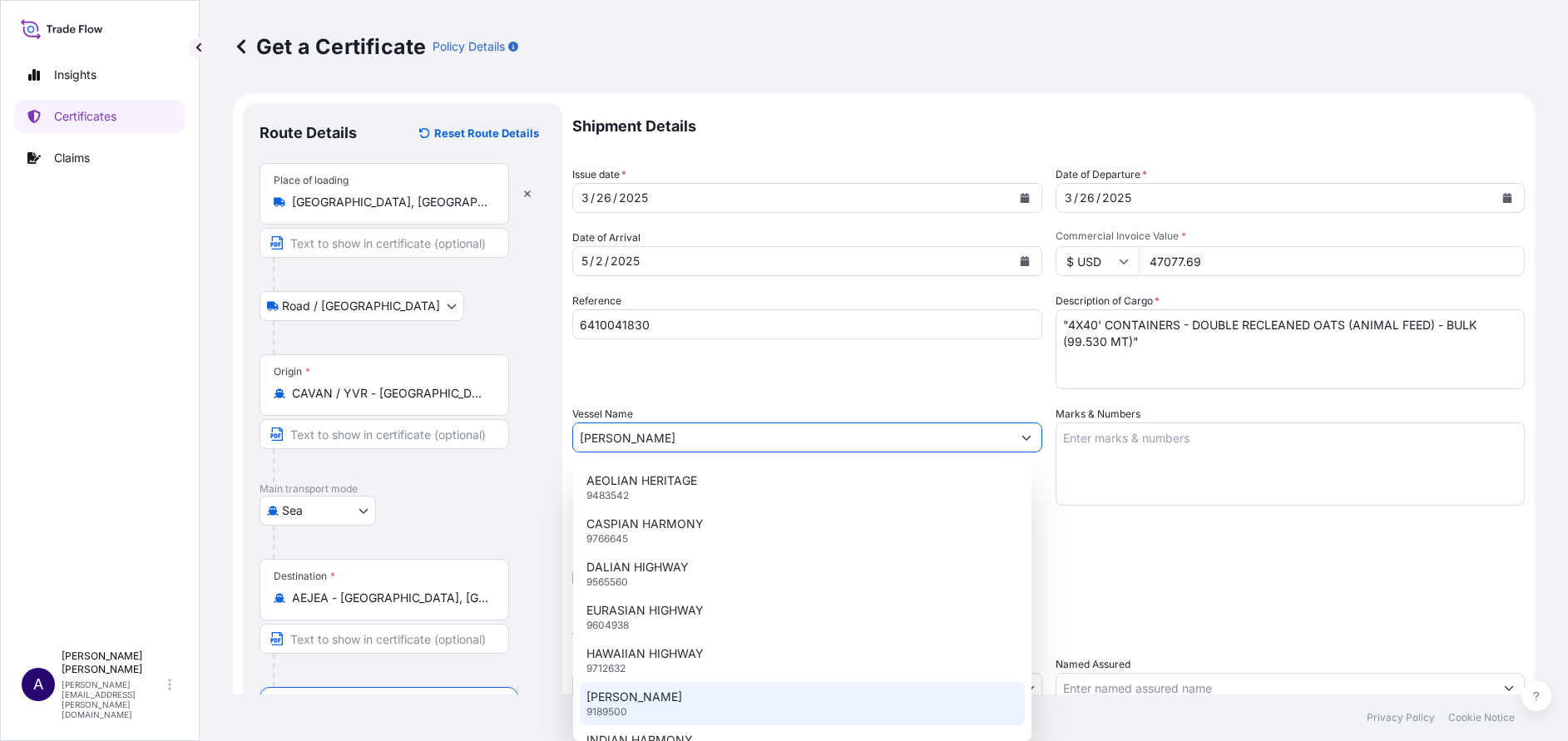
click at [603, 706] on p "9189500" at bounding box center [607, 712] width 41 height 13
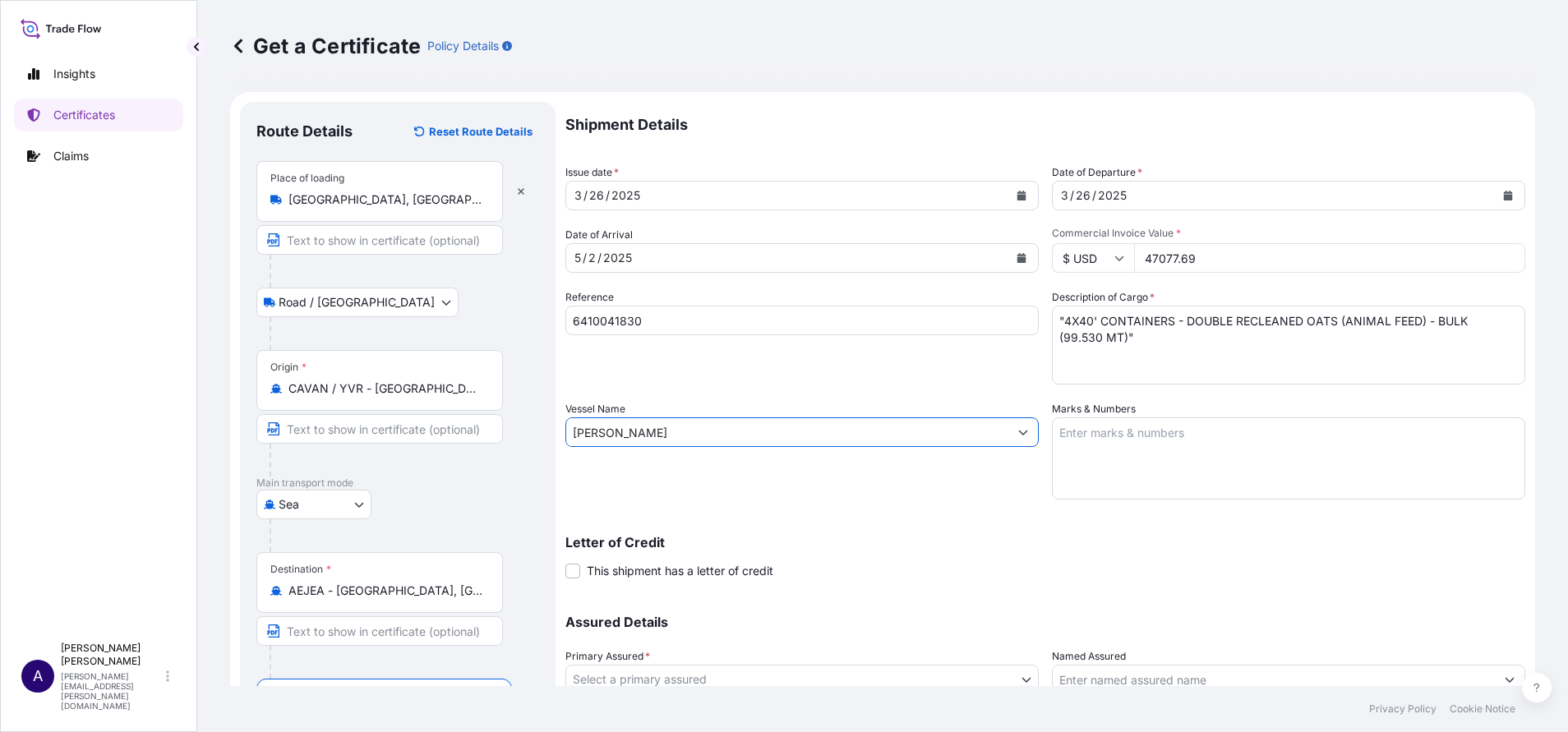
type input "IAN H"
click at [1135, 431] on textarea "Marks & Numbers" at bounding box center [1289, 458] width 473 height 82
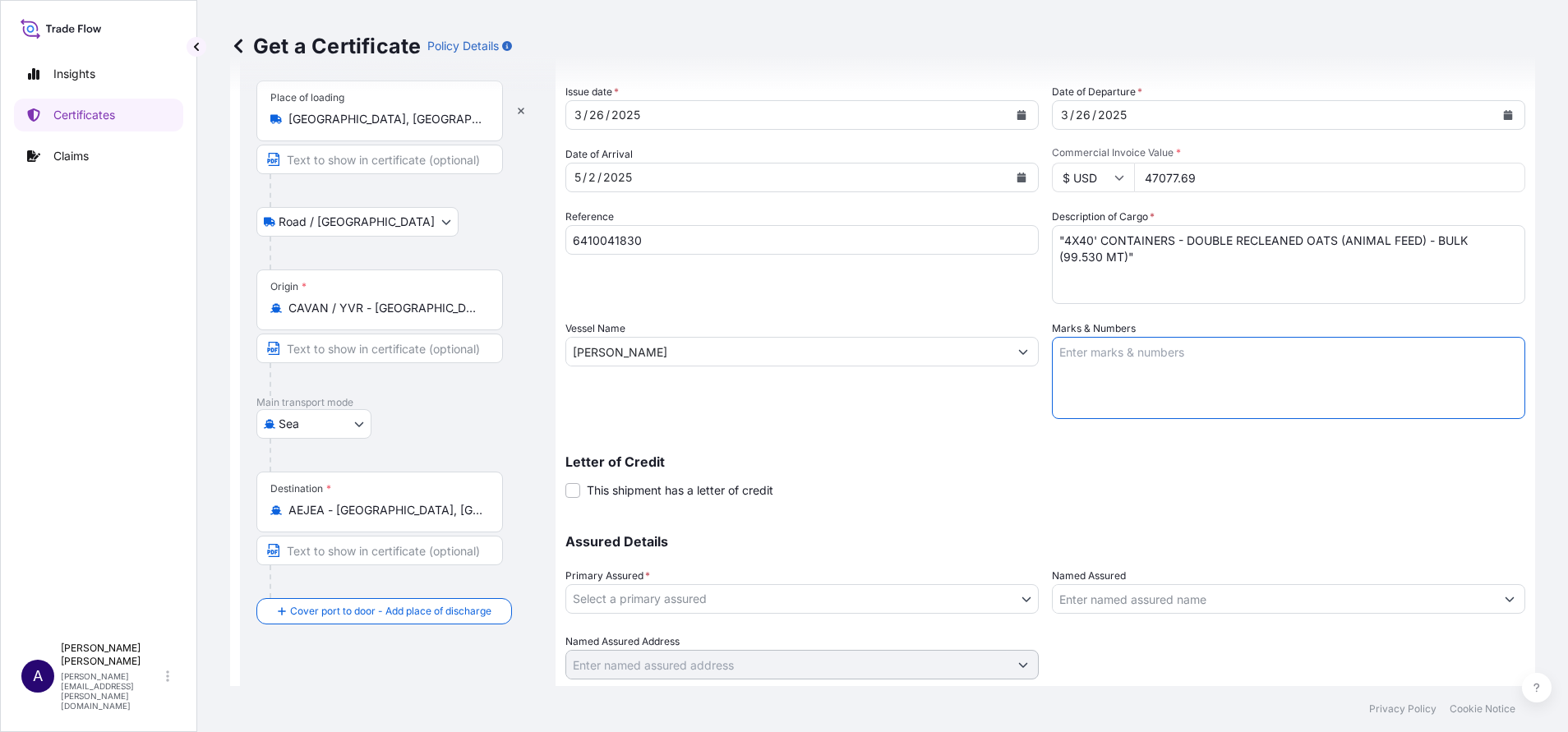
scroll to position [130, 0]
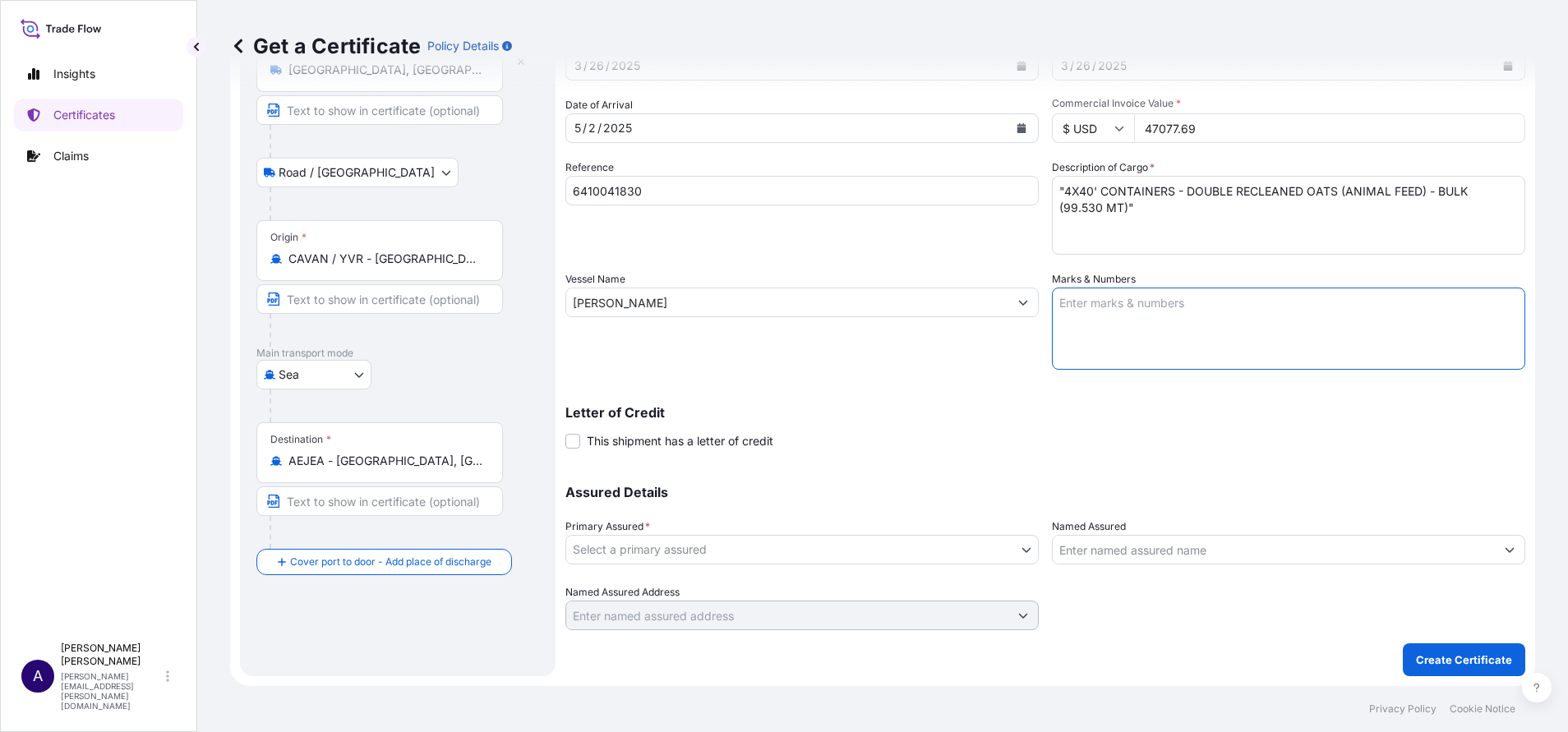
click at [1019, 554] on body "Insights Certificates Claims A Allison Mincher allison.mincher@wtwco.com Get a …" at bounding box center [784, 366] width 1568 height 732
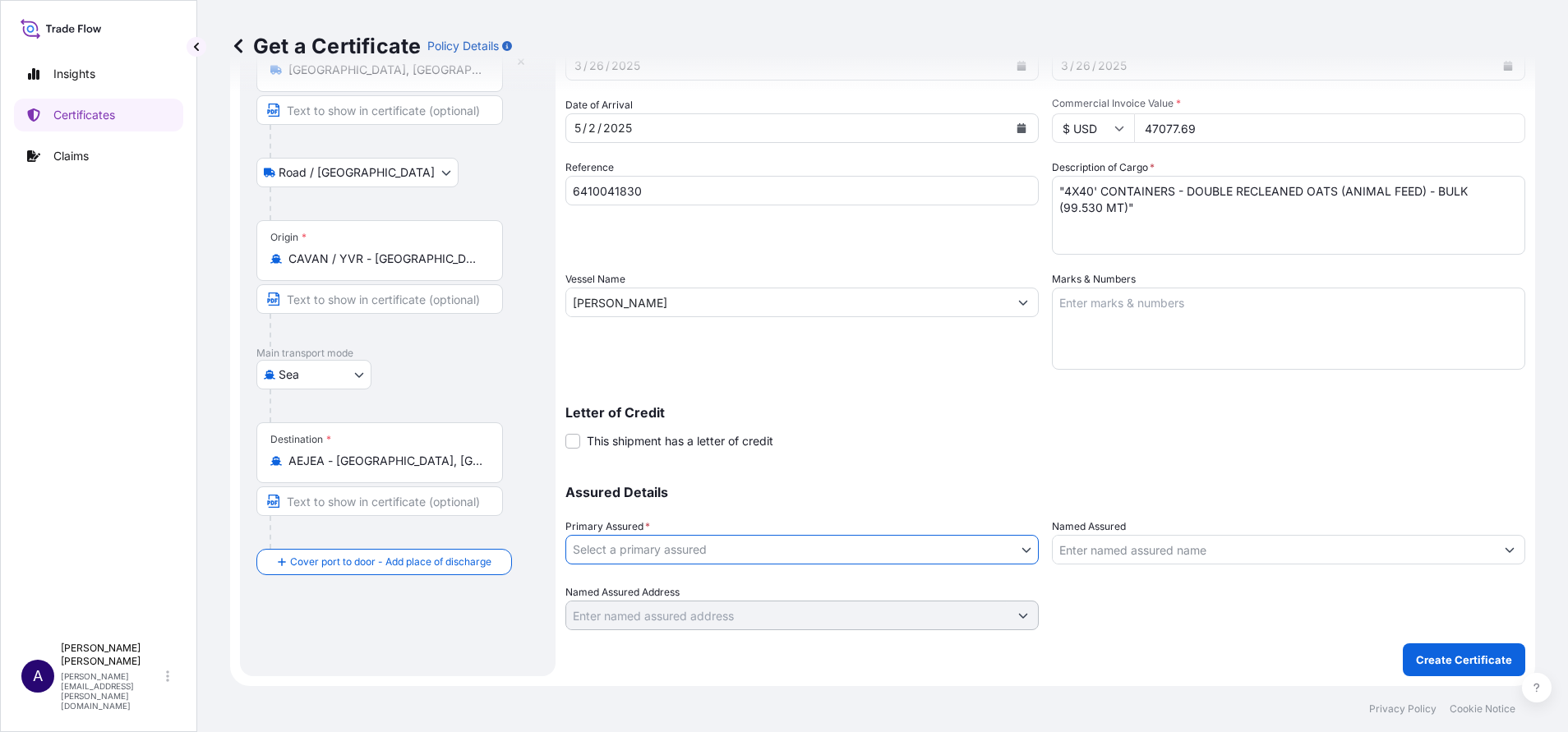
click at [1016, 555] on body "Insights Certificates Claims A Allison Mincher allison.mincher@wtwco.com Get a …" at bounding box center [784, 366] width 1568 height 732
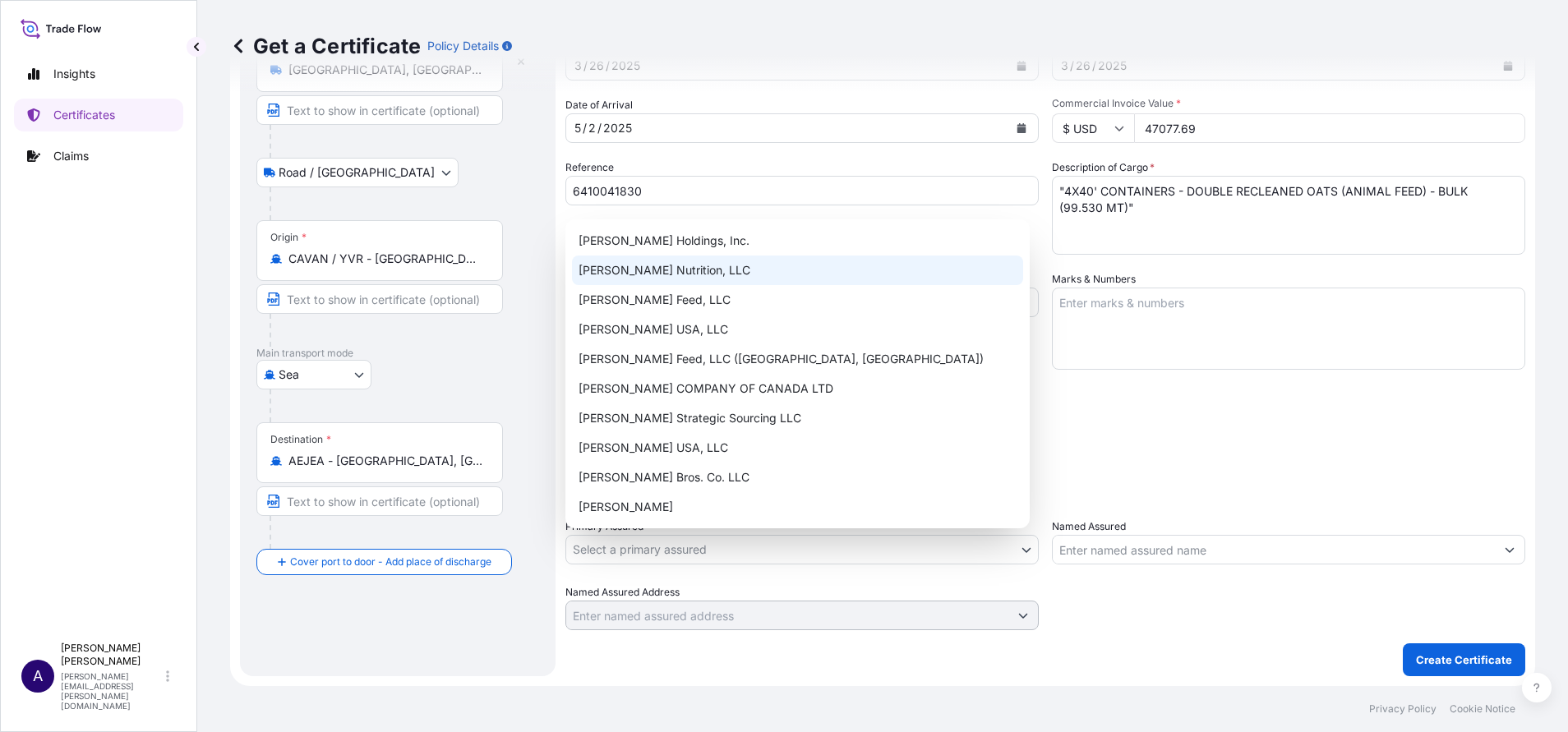
click at [700, 274] on div "Wilbur-Ellis Nutrition, LLC" at bounding box center [797, 270] width 451 height 29
select select "31733"
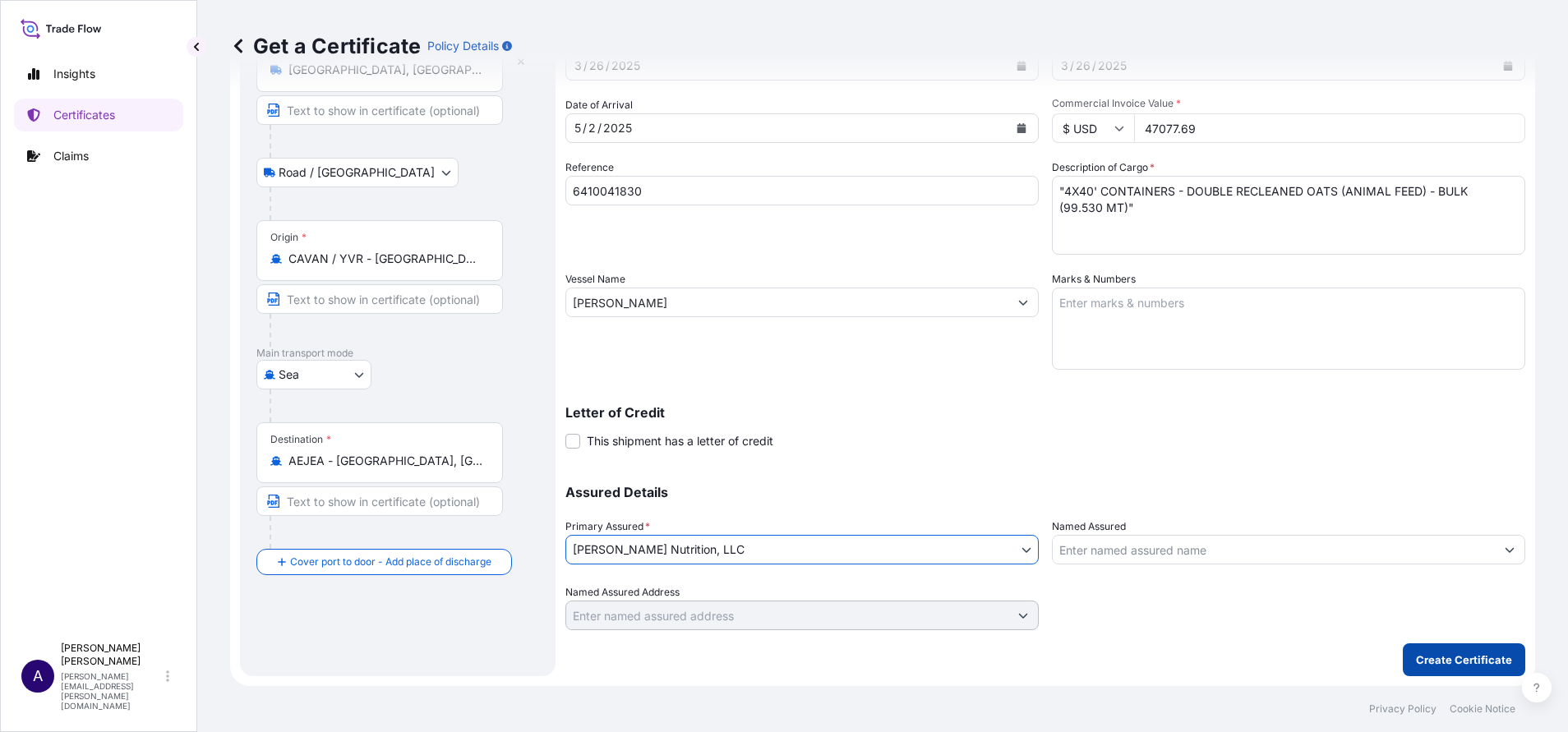
click at [1454, 659] on p "Create Certificate" at bounding box center [1464, 659] width 97 height 16
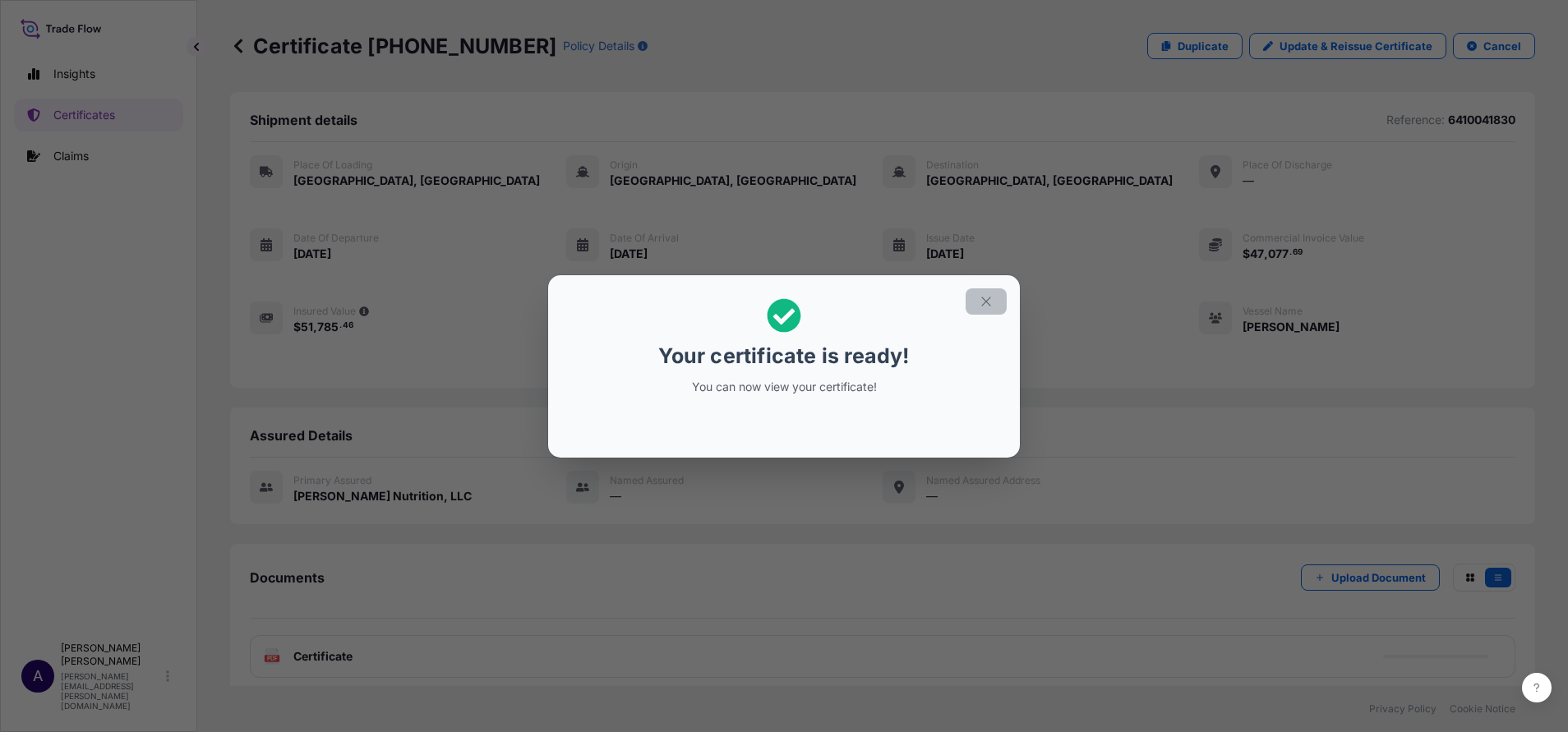
click at [985, 302] on icon "button" at bounding box center [986, 301] width 9 height 9
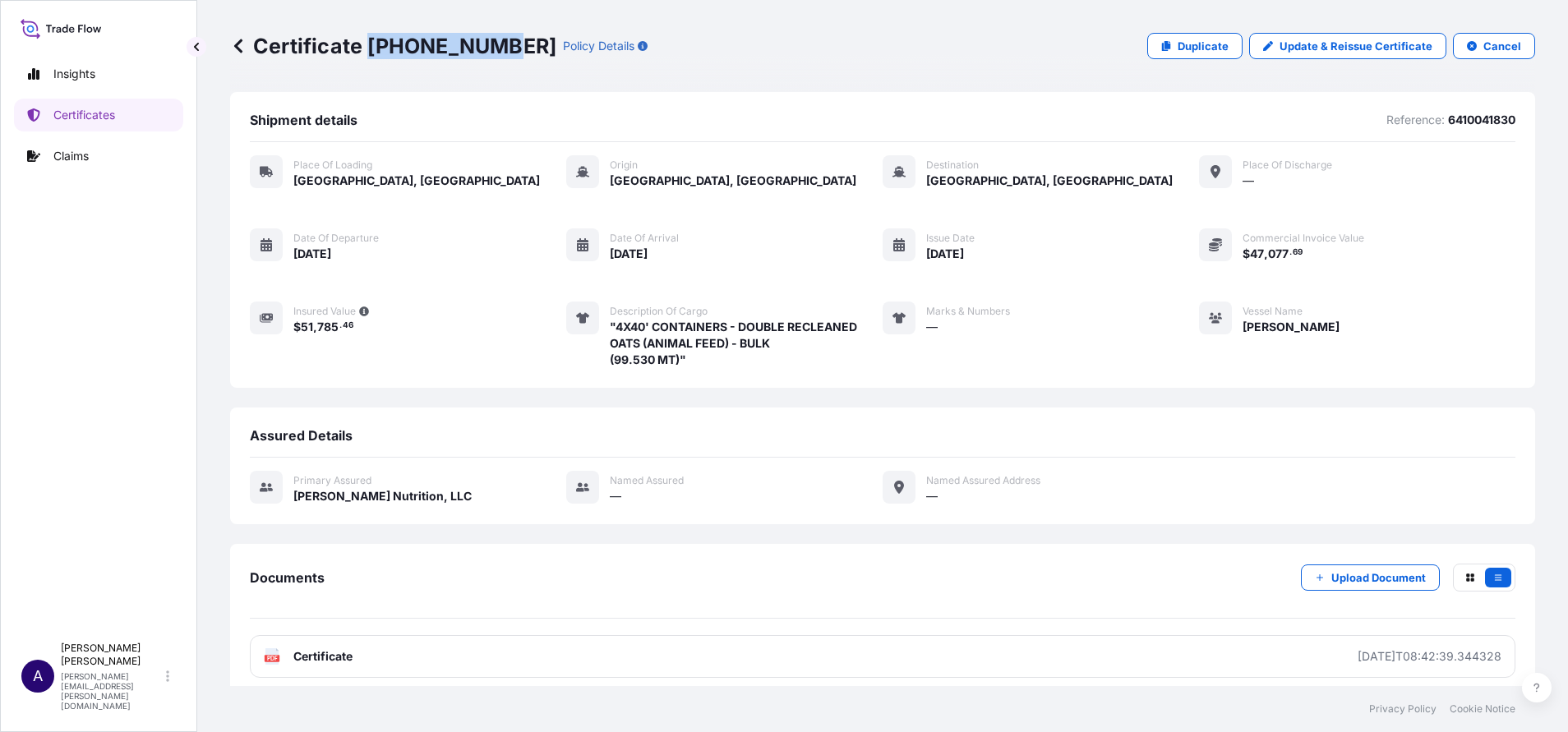
drag, startPoint x: 490, startPoint y: 48, endPoint x: 370, endPoint y: 40, distance: 120.3
click at [370, 40] on p "Certificate 31733-134-1" at bounding box center [393, 46] width 327 height 27
copy p "31733-134-1"
click at [1483, 44] on p "Cancel" at bounding box center [1502, 45] width 38 height 16
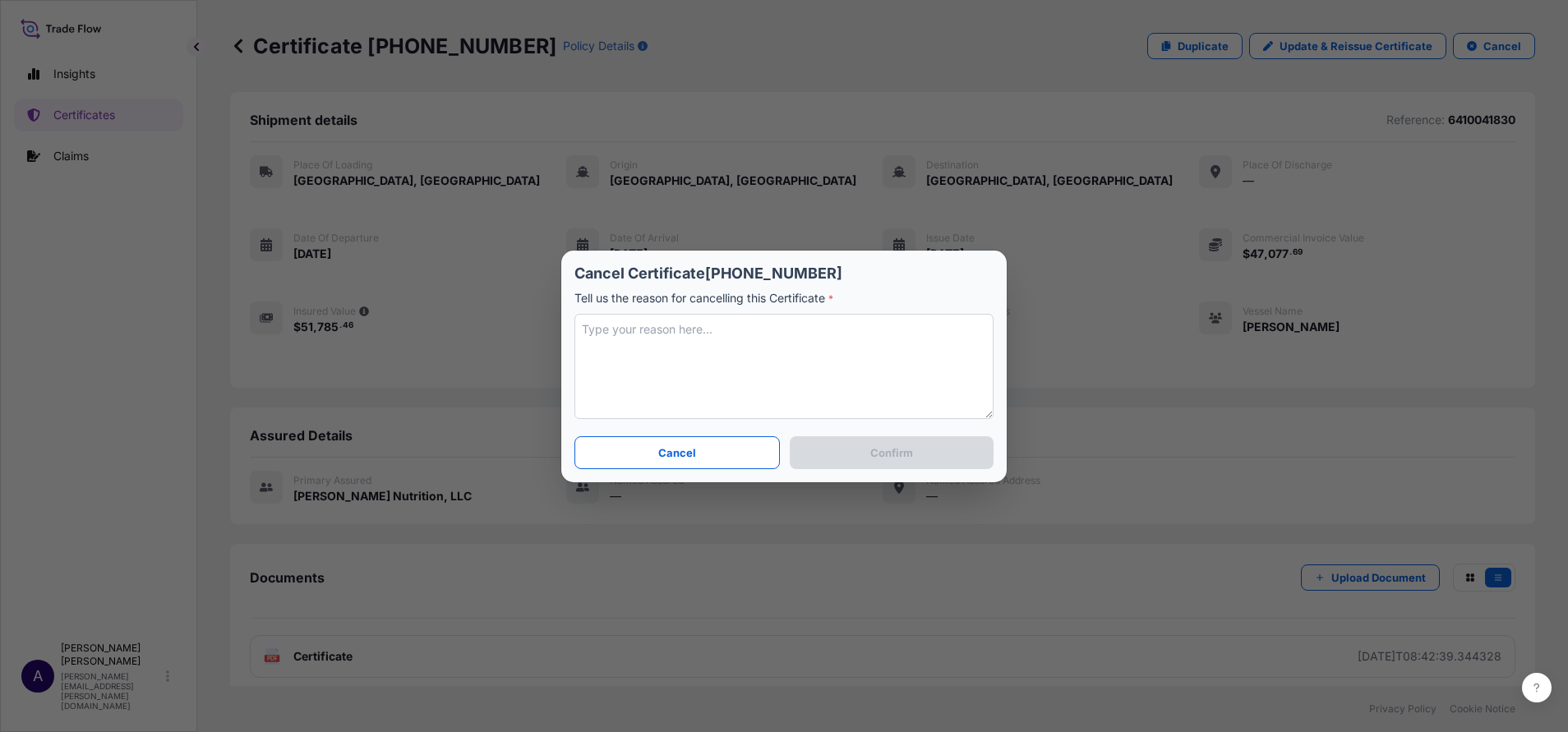
click at [793, 391] on textarea at bounding box center [784, 366] width 419 height 105
type textarea "wrong insured value"
click at [877, 448] on p "Confirm" at bounding box center [891, 453] width 43 height 16
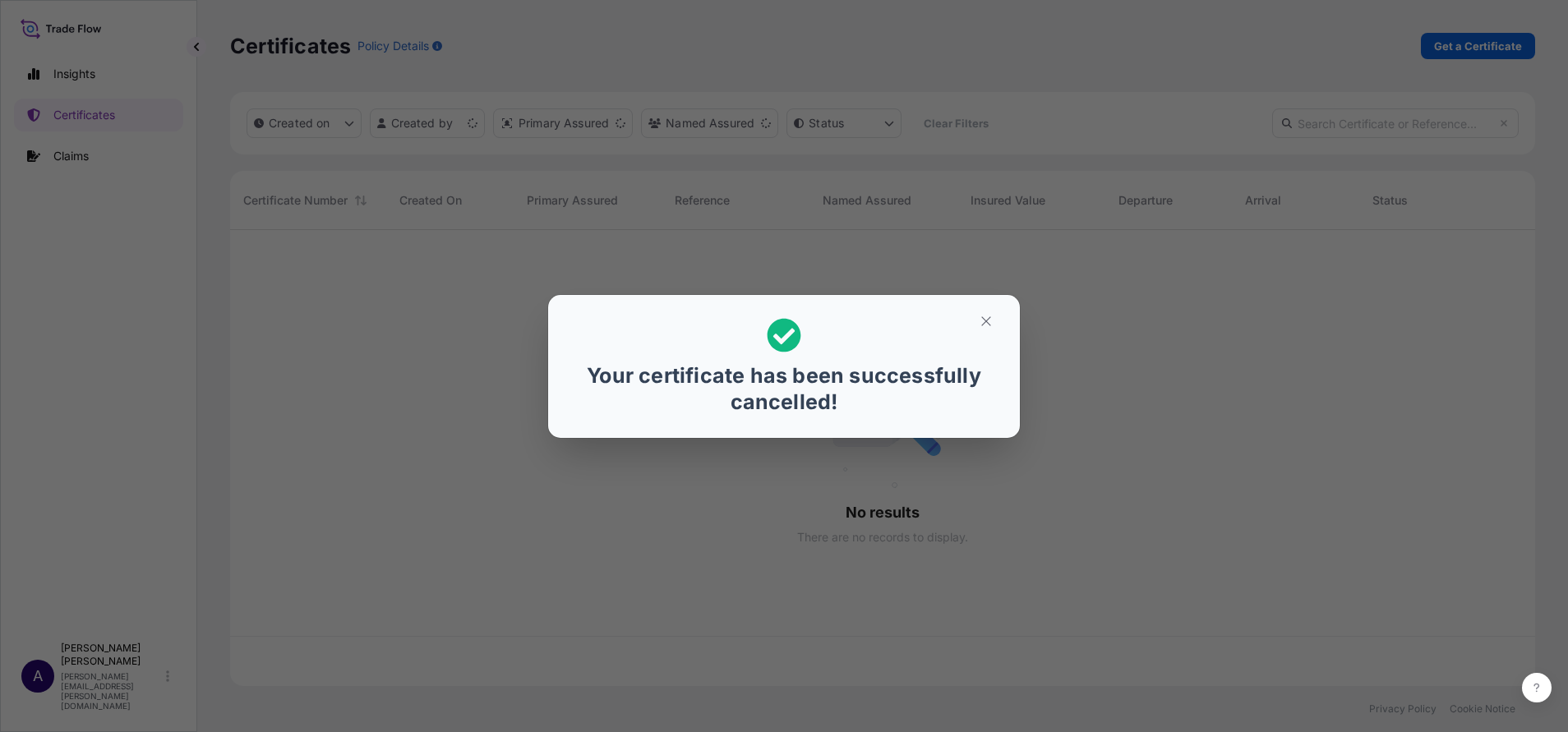
scroll to position [446, 1286]
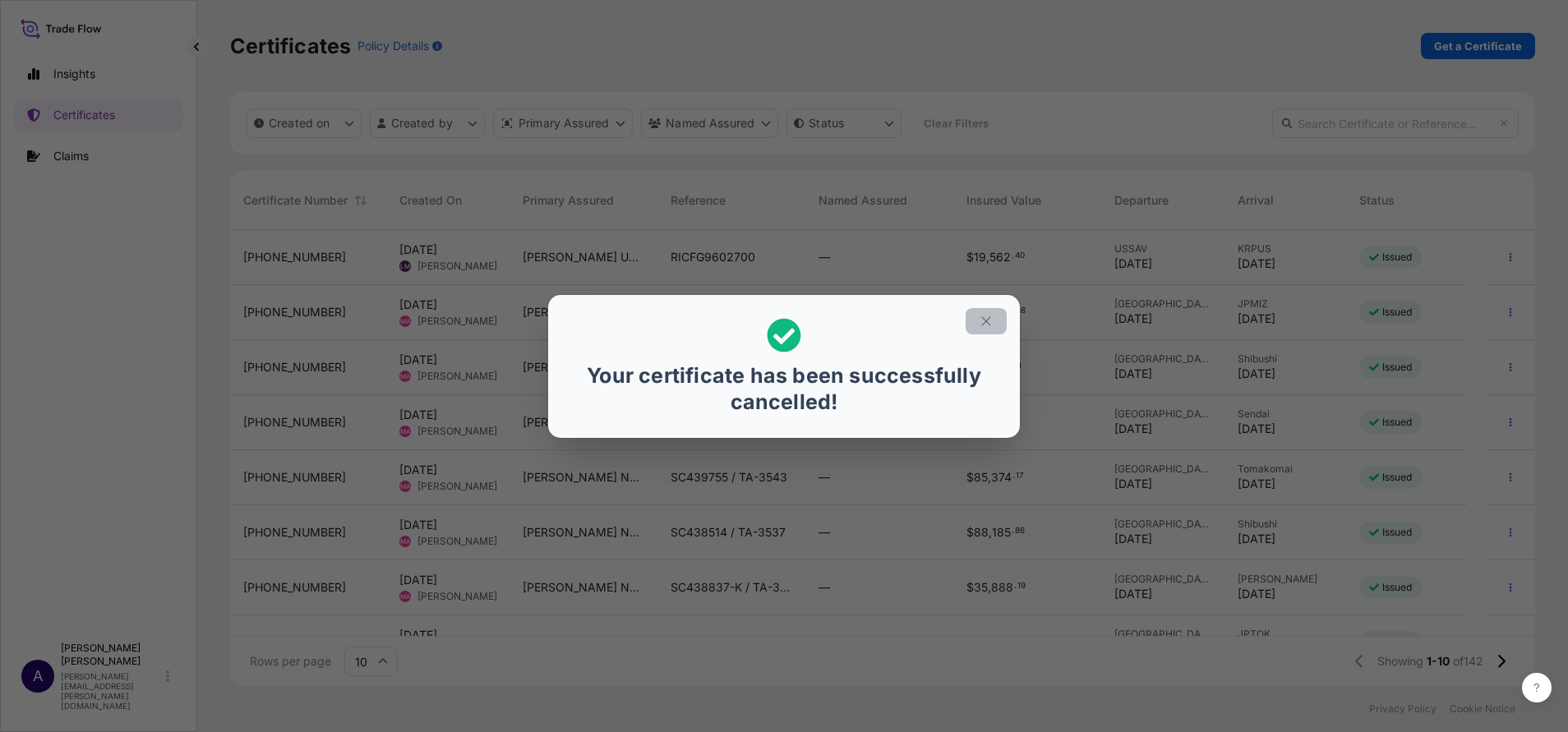
click at [987, 327] on icon "button" at bounding box center [987, 322] width 15 height 15
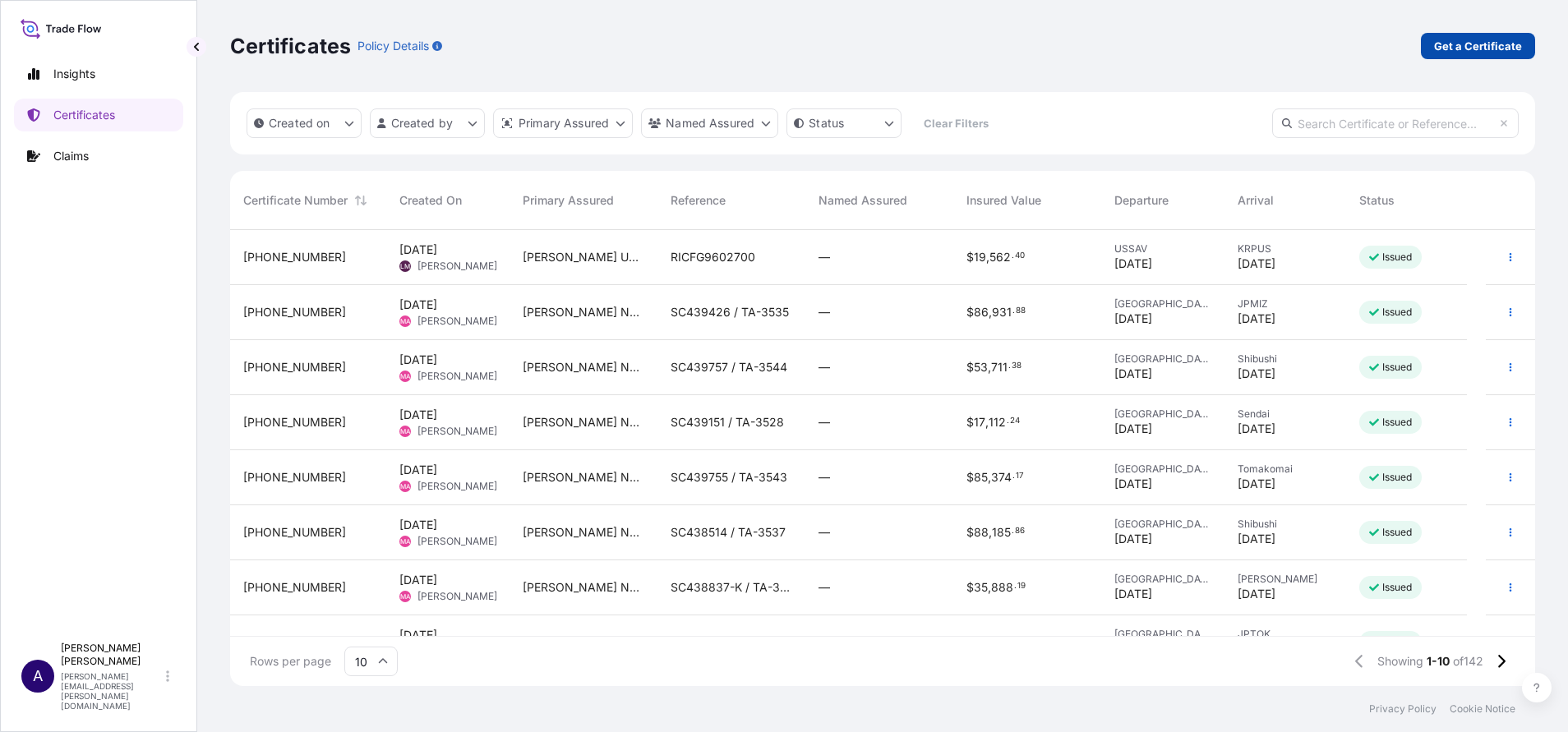
click at [1454, 44] on p "Get a Certificate" at bounding box center [1477, 45] width 88 height 16
select select "Sea"
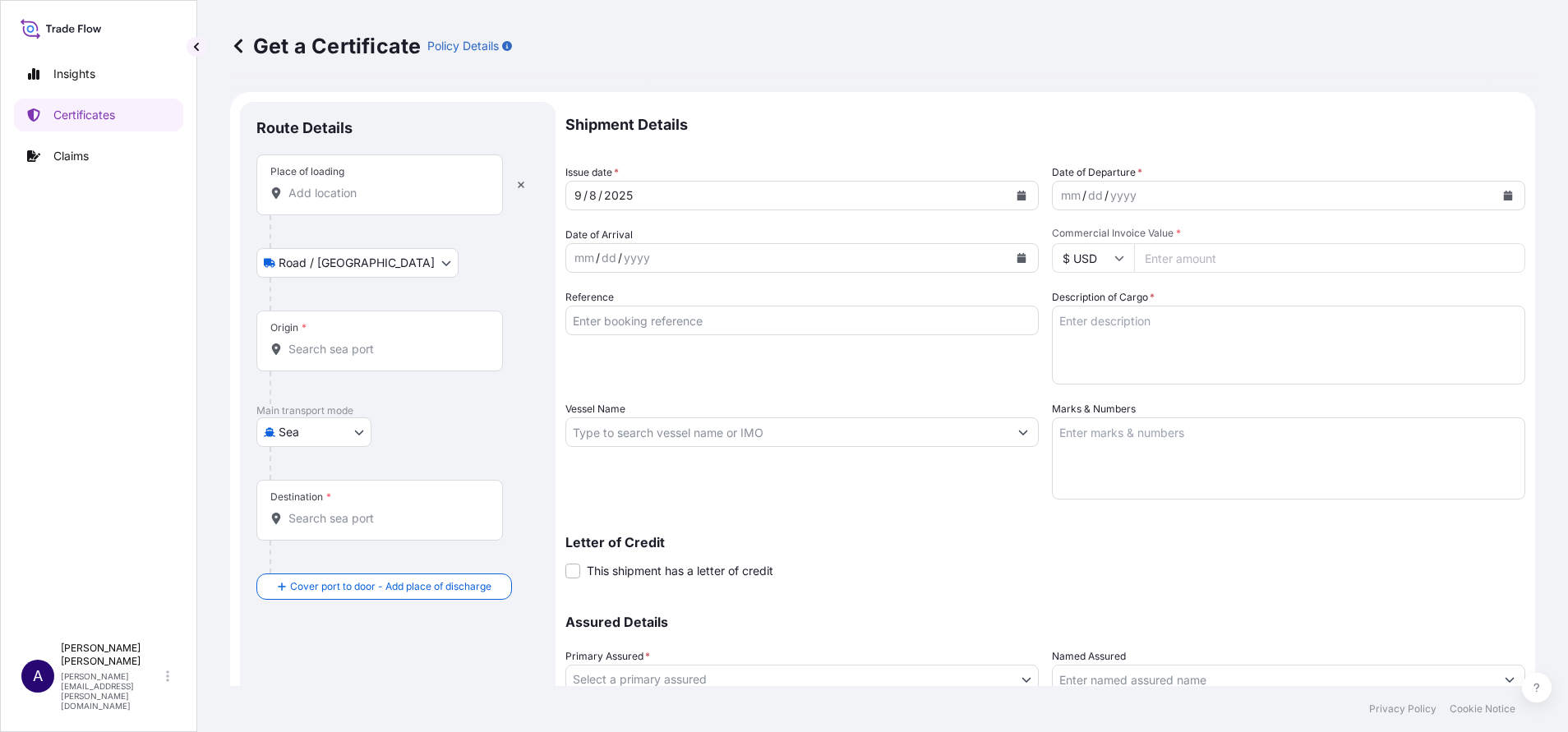
click at [354, 254] on body "Insights Certificates Claims A Allison Mincher allison.mincher@wtwco.com Get a …" at bounding box center [784, 366] width 1568 height 732
click at [75, 65] on p "Insights" at bounding box center [74, 73] width 42 height 16
select select "2025"
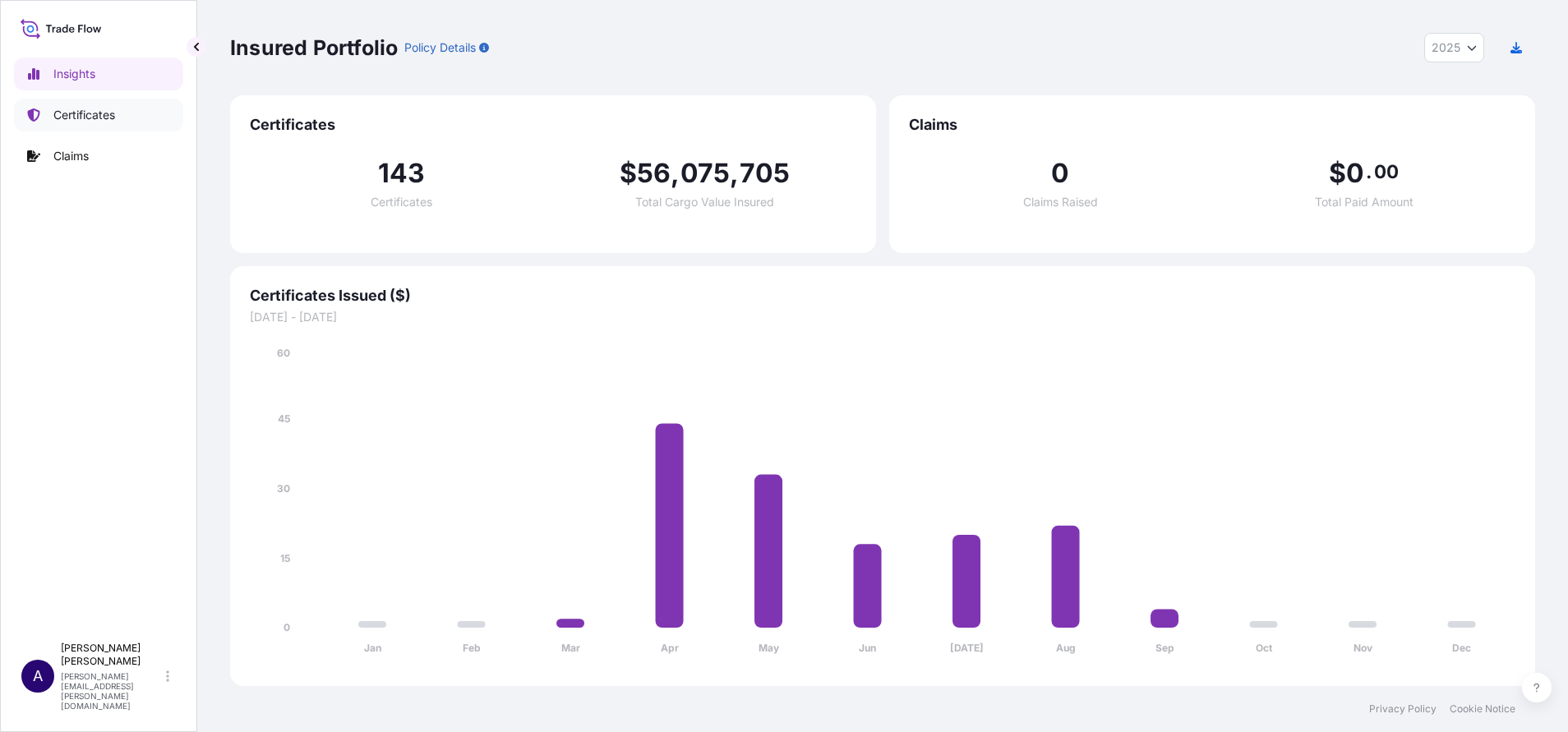
click at [113, 119] on p "Certificates" at bounding box center [83, 115] width 62 height 16
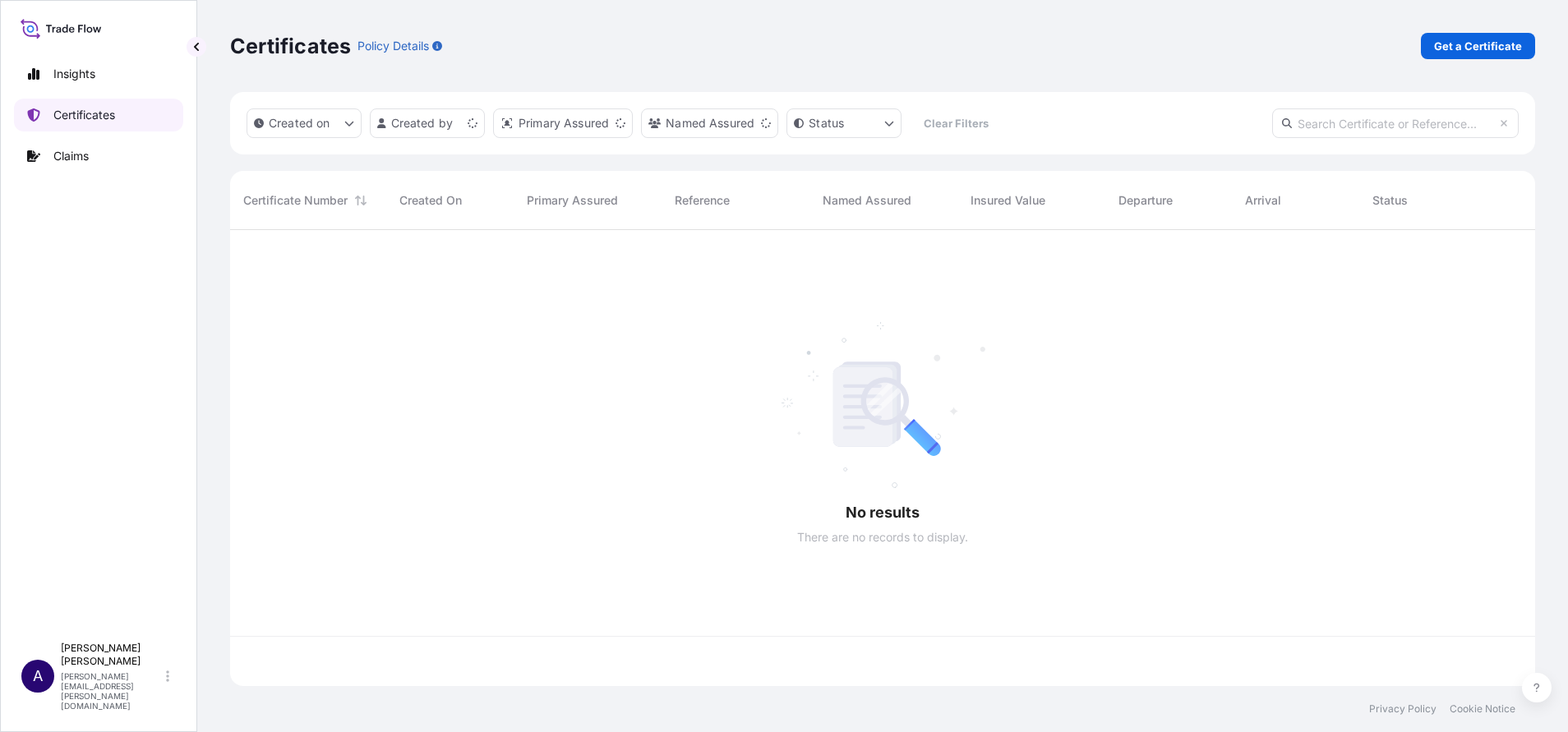
scroll to position [446, 1286]
